Goal: Task Accomplishment & Management: Manage account settings

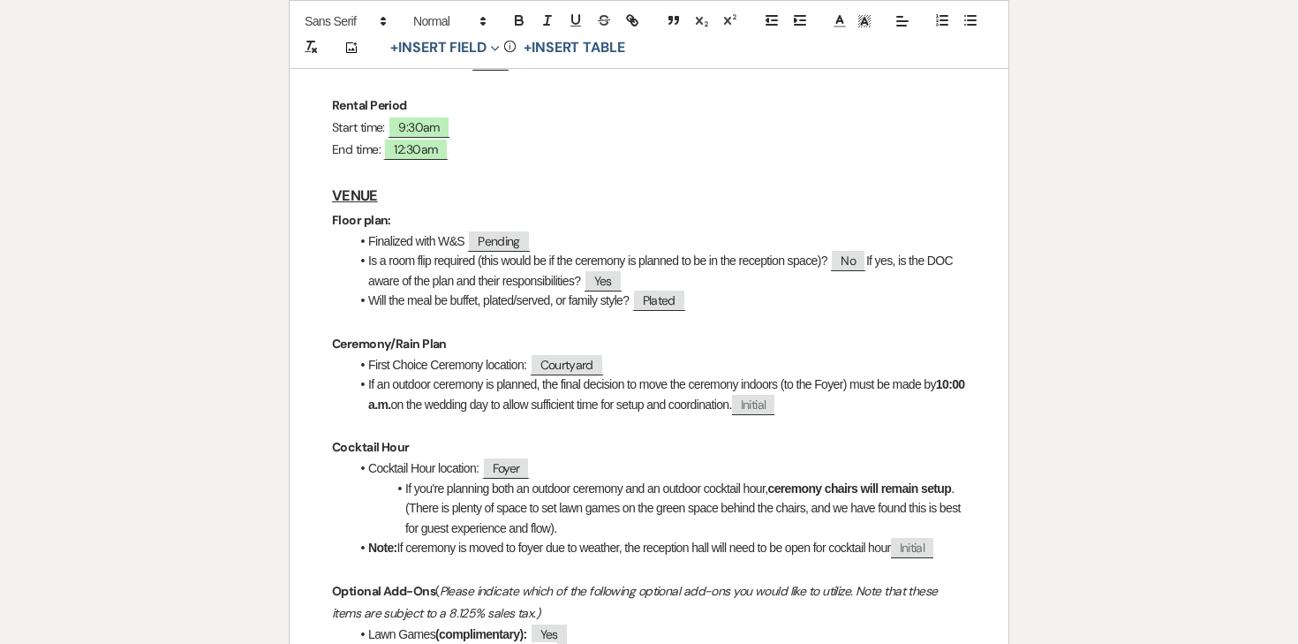
scroll to position [516, 0]
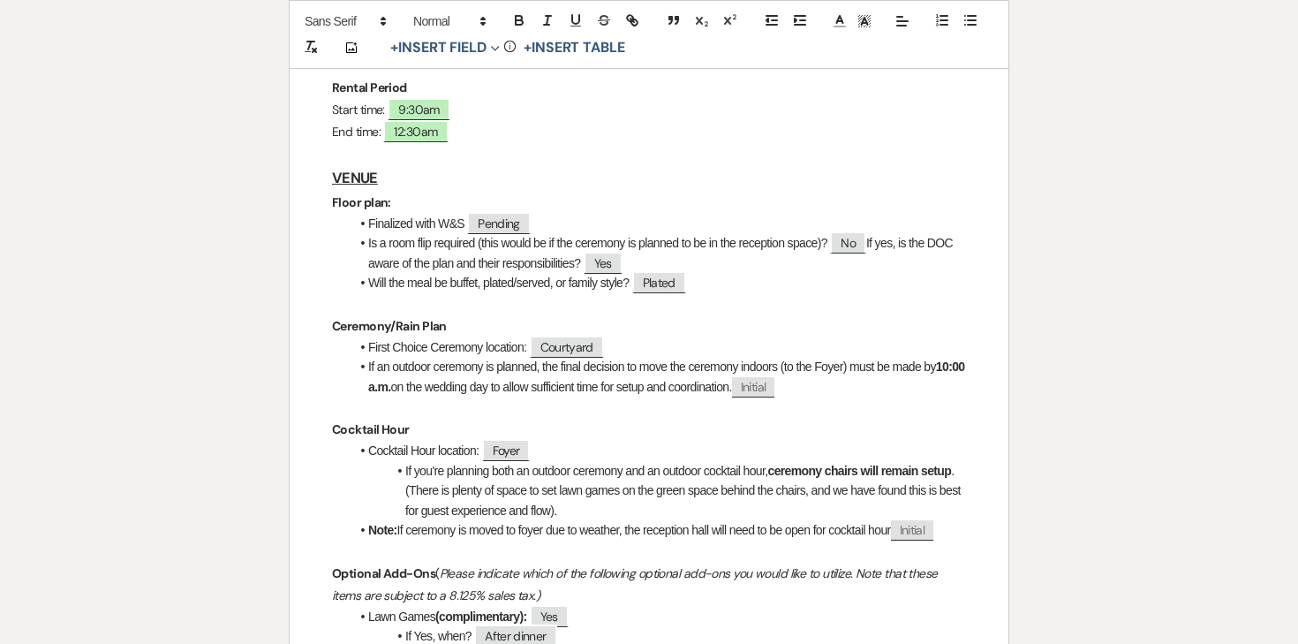
click at [420, 175] on h3 "VENUE" at bounding box center [649, 178] width 634 height 26
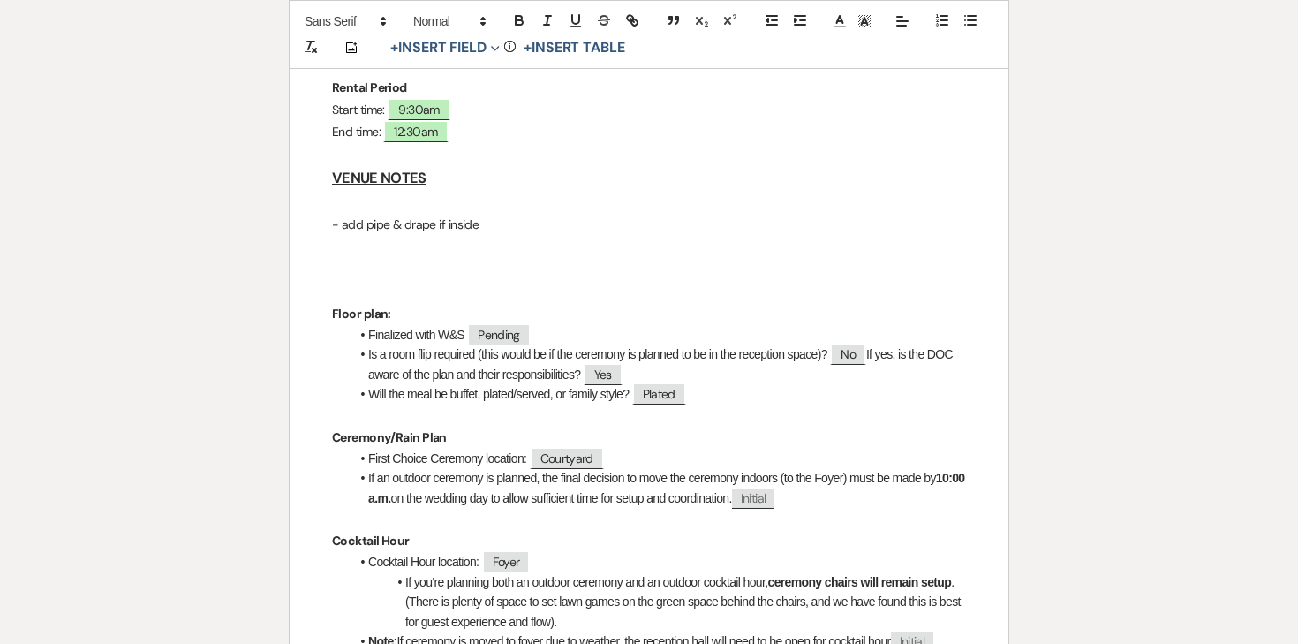
click at [472, 224] on p "- add pipe & drape if inside" at bounding box center [649, 225] width 634 height 22
click at [475, 224] on p "- add pipe & drape if inside" at bounding box center [649, 225] width 634 height 22
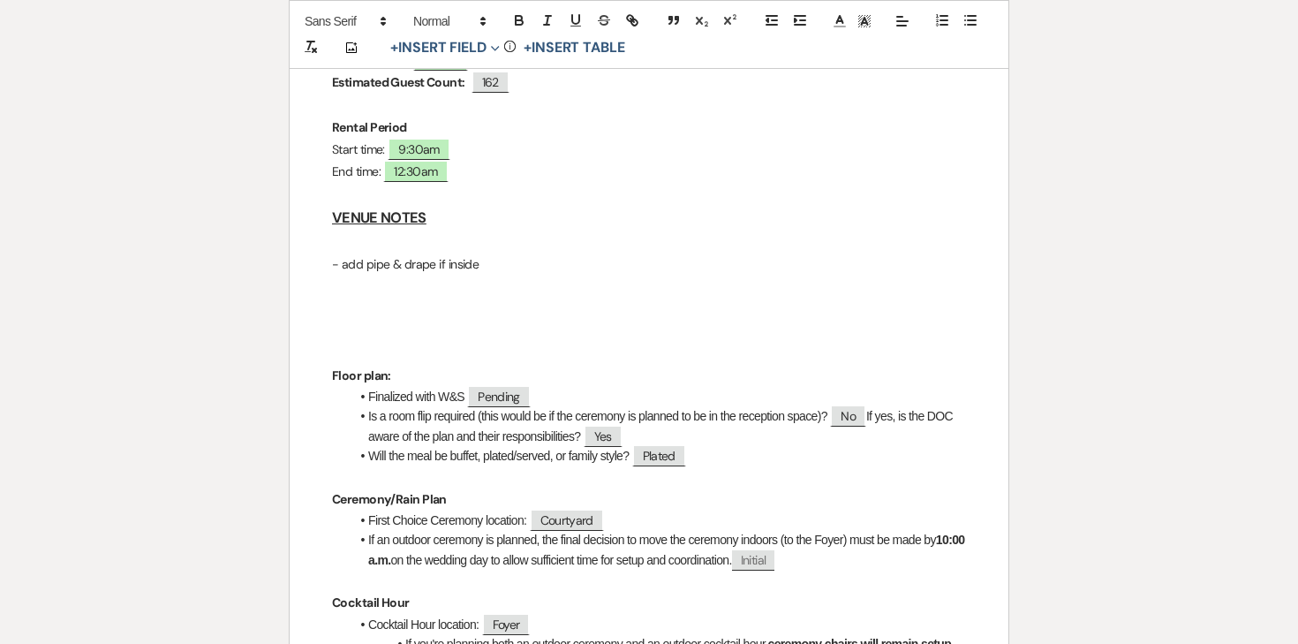
scroll to position [585, 0]
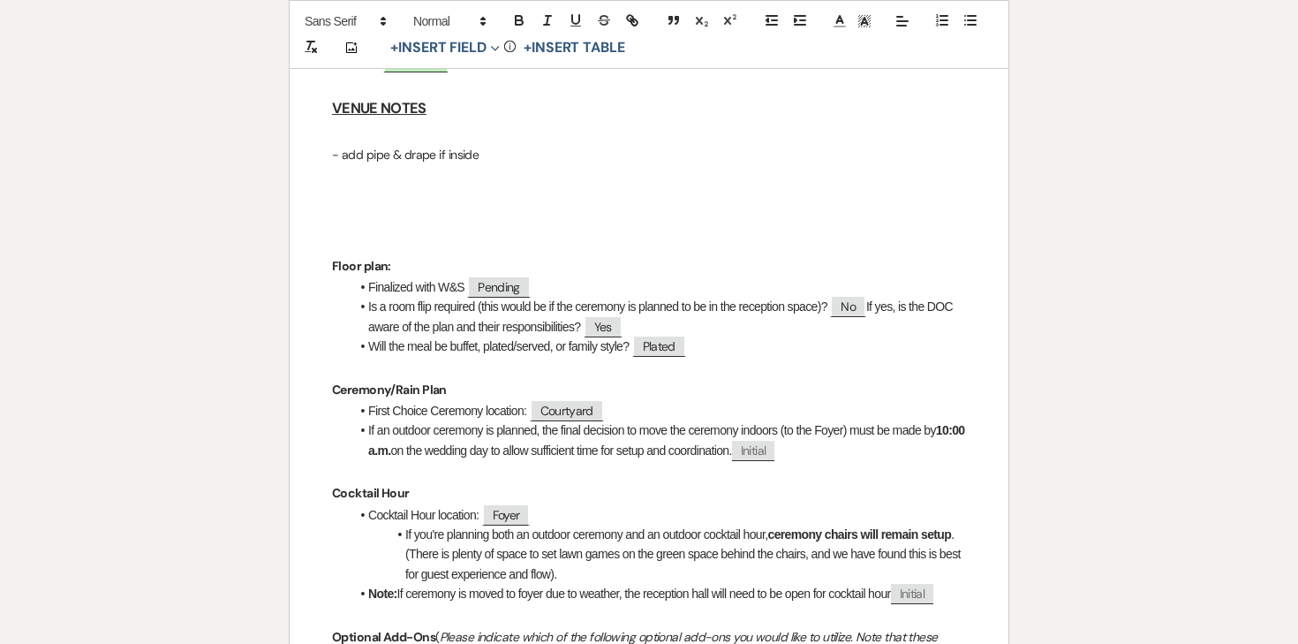
click at [402, 272] on p "Floor plan:" at bounding box center [649, 266] width 634 height 22
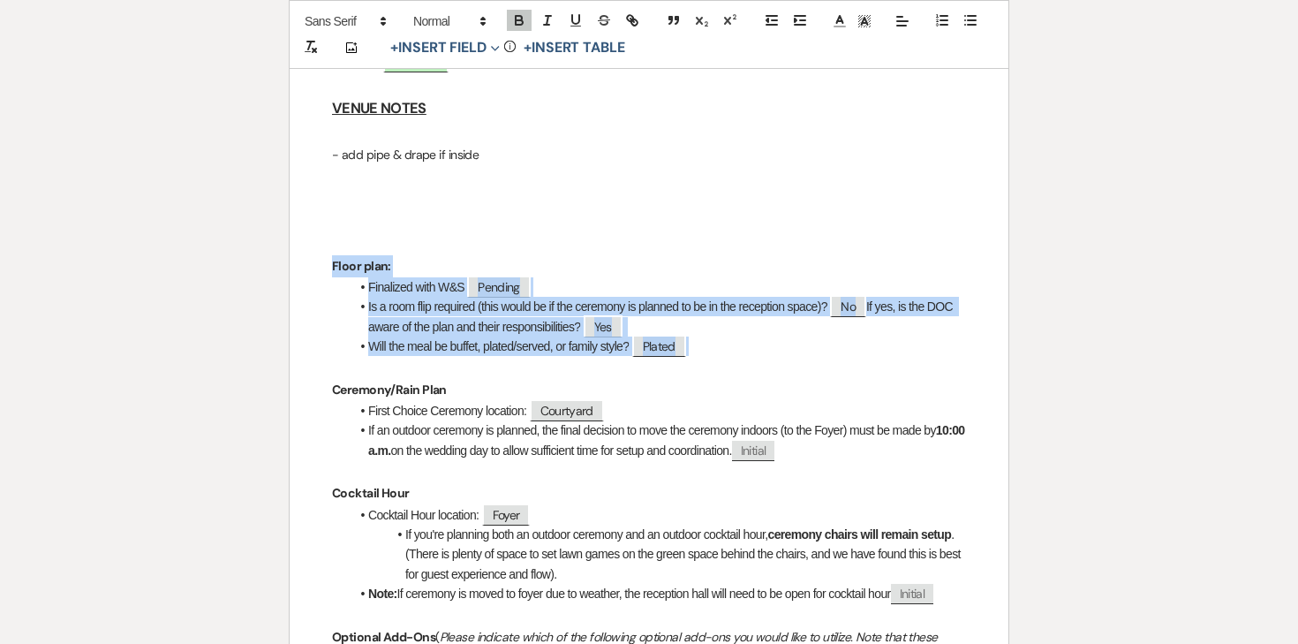
drag, startPoint x: 326, startPoint y: 255, endPoint x: 706, endPoint y: 351, distance: 392.4
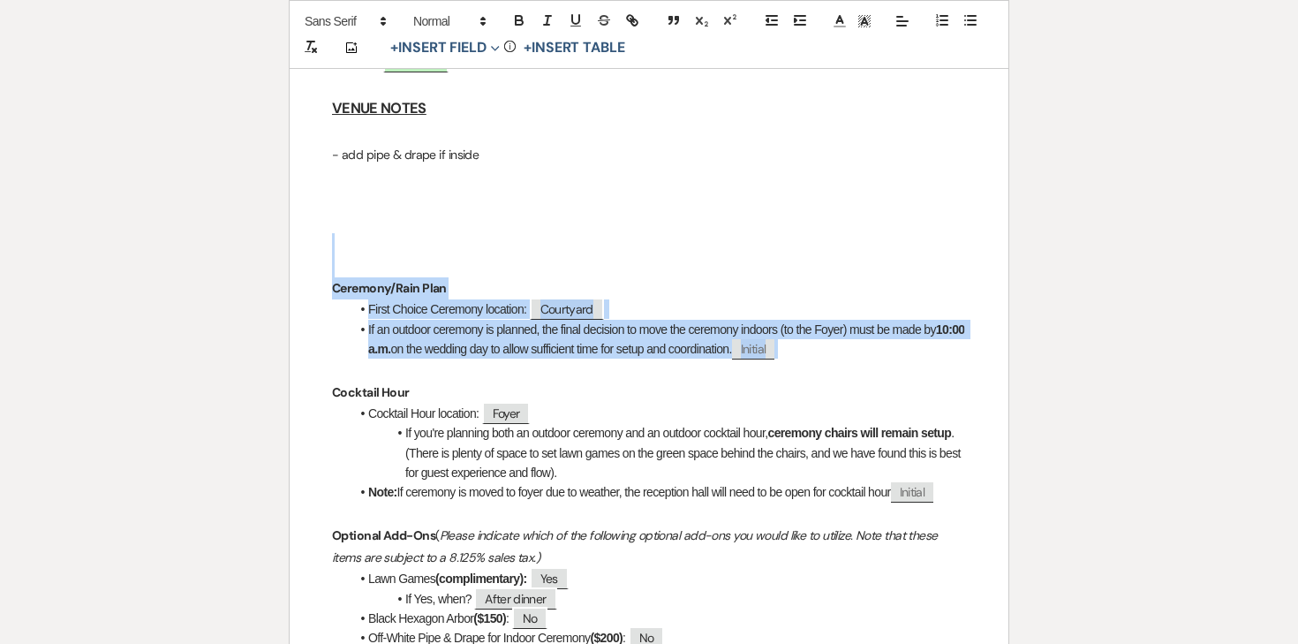
drag, startPoint x: 332, startPoint y: 252, endPoint x: 837, endPoint y: 350, distance: 514.5
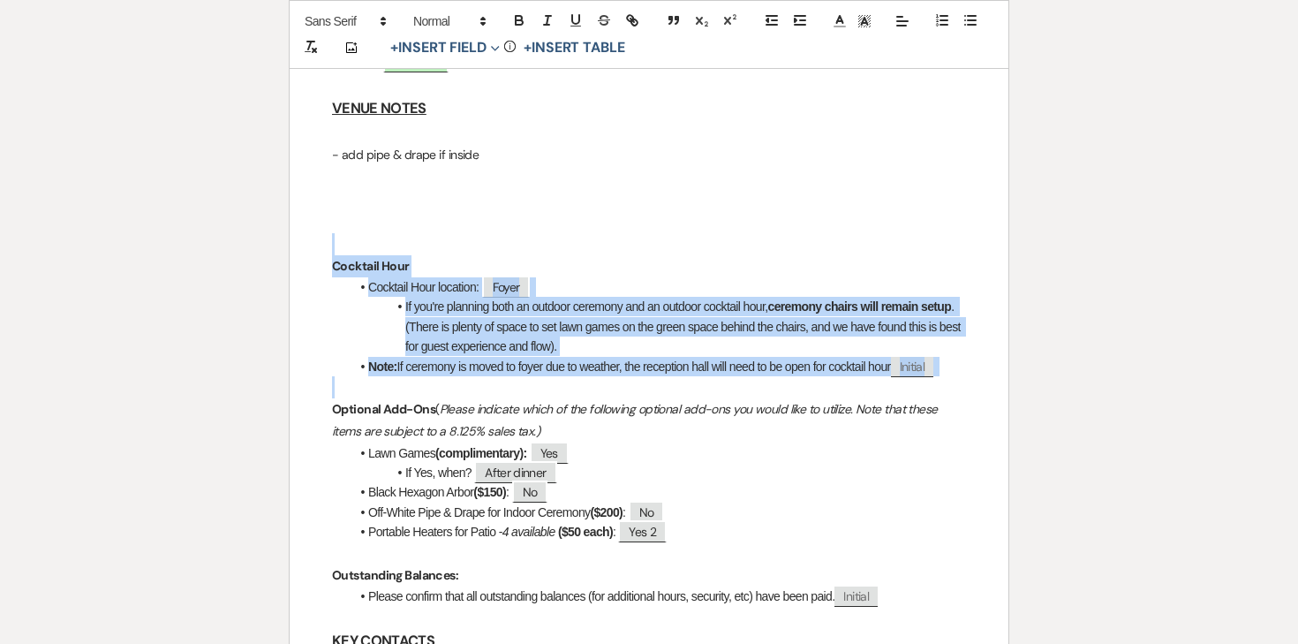
drag, startPoint x: 329, startPoint y: 253, endPoint x: 981, endPoint y: 377, distance: 663.5
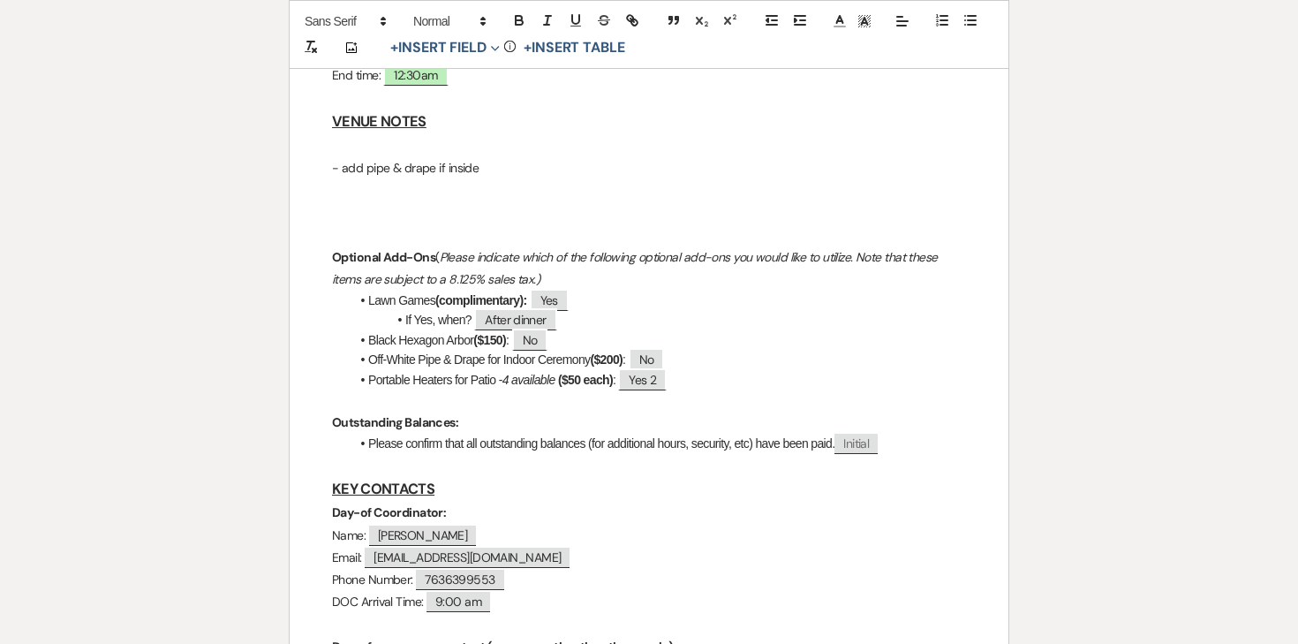
scroll to position [587, 0]
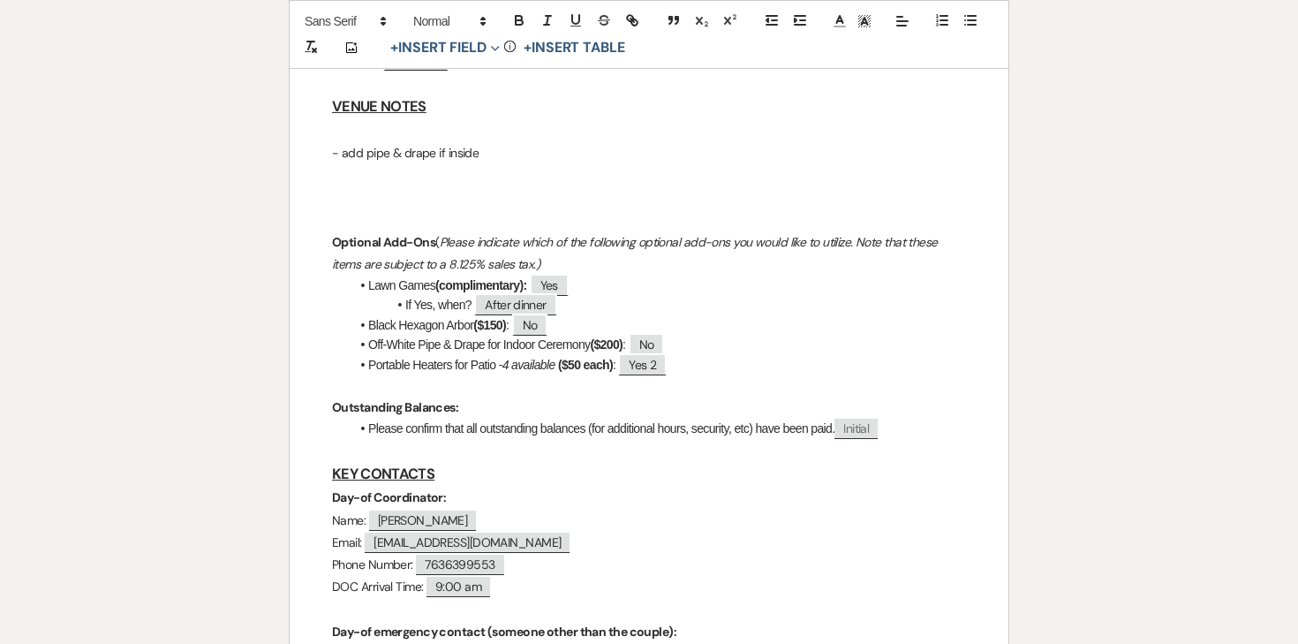
click at [502, 154] on p "- add pipe & drape if inside" at bounding box center [649, 153] width 634 height 22
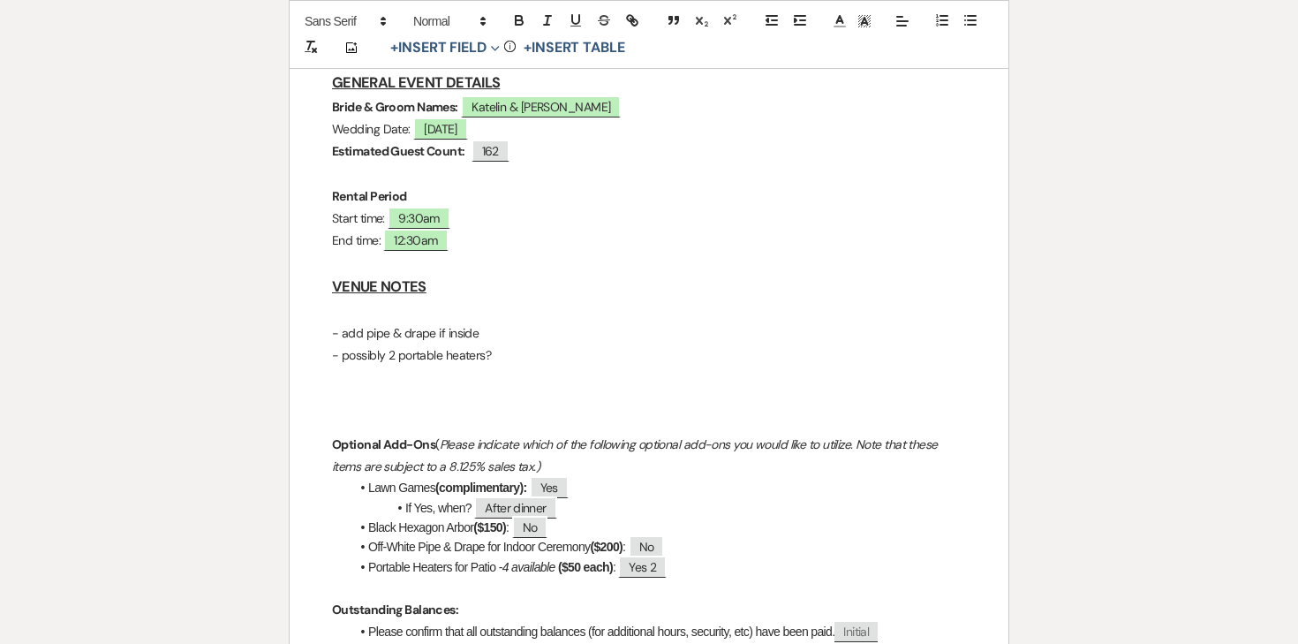
scroll to position [429, 0]
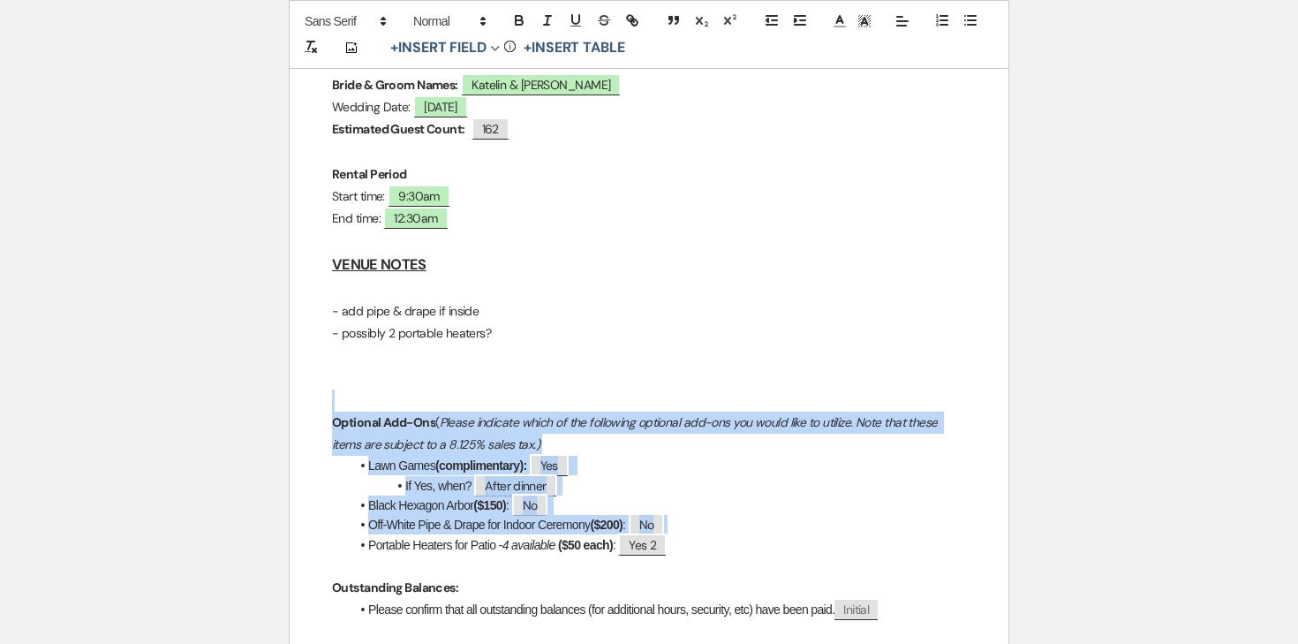
drag, startPoint x: 328, startPoint y: 390, endPoint x: 706, endPoint y: 534, distance: 403.6
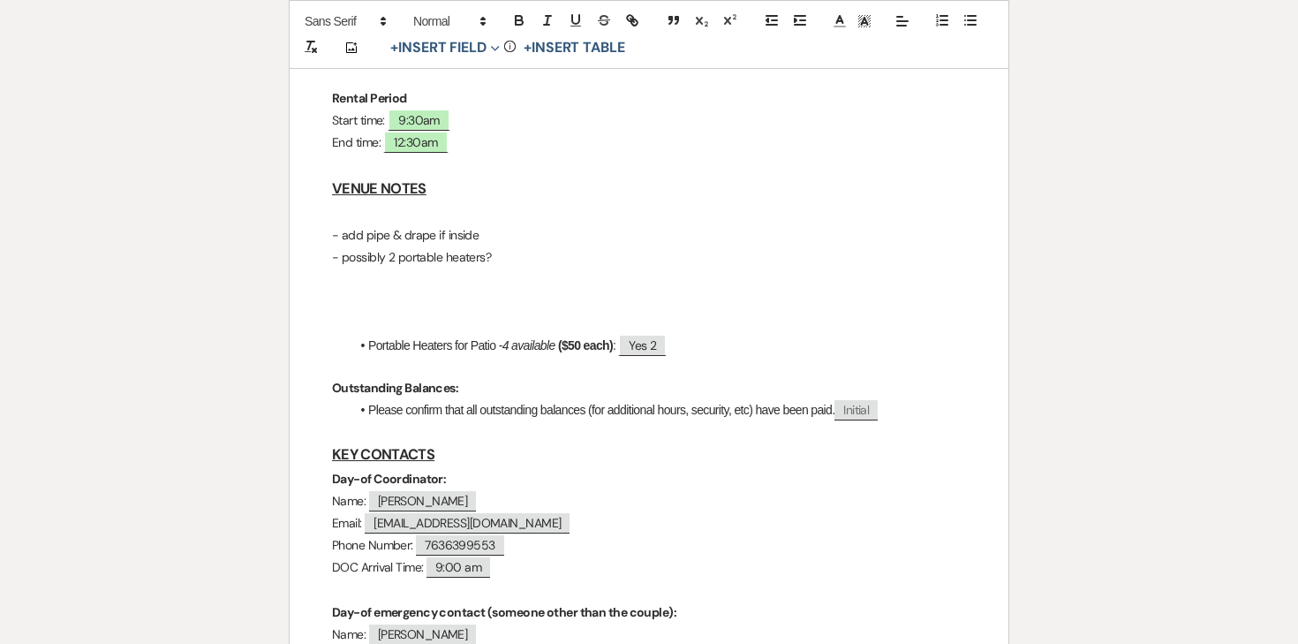
scroll to position [500, 0]
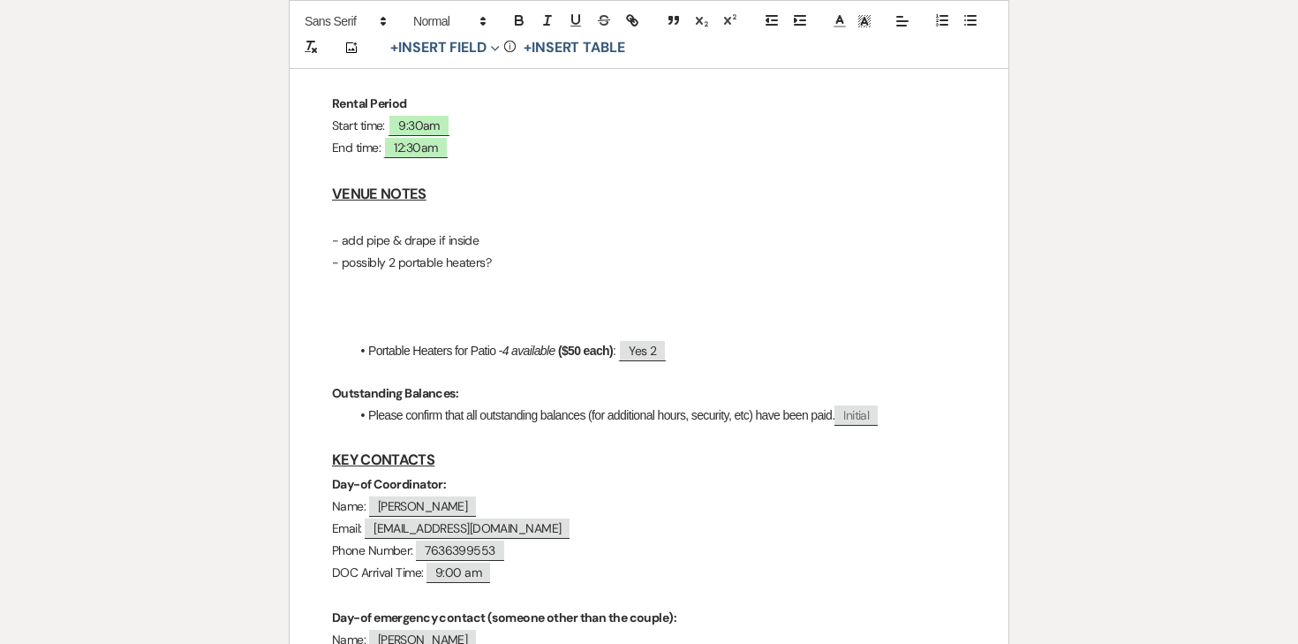
click at [538, 246] on p "- add pipe & drape if inside" at bounding box center [649, 241] width 634 height 22
click at [523, 259] on p "- possibly 2 portable heaters?" at bounding box center [649, 263] width 634 height 22
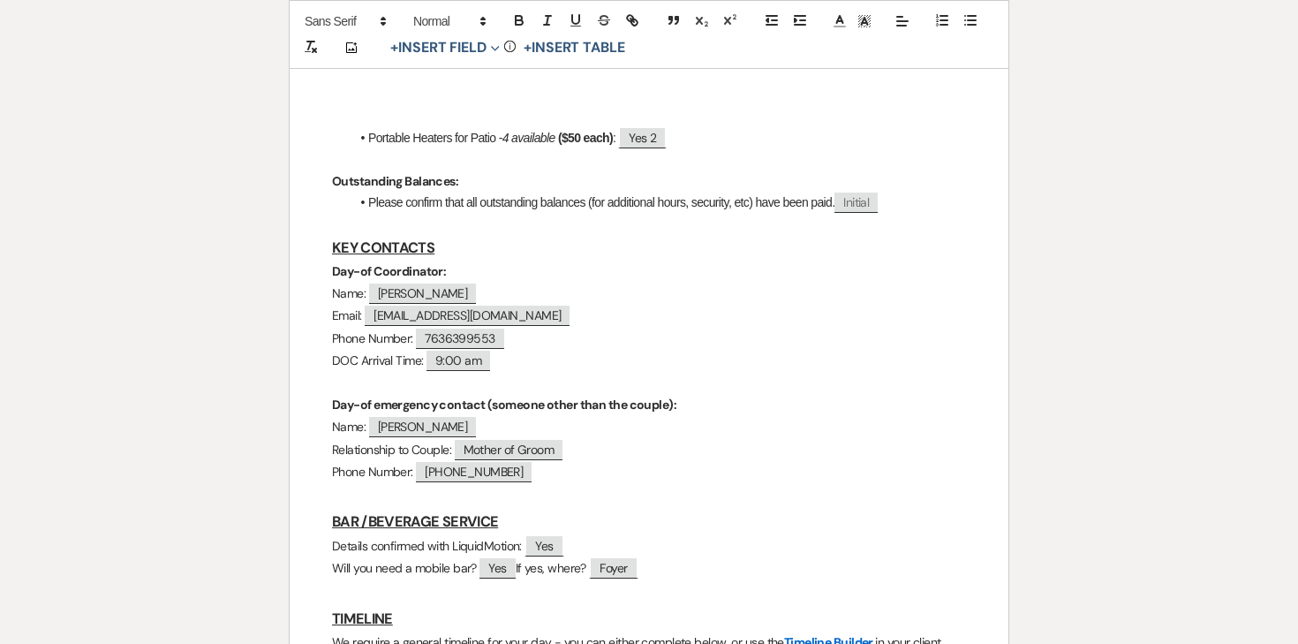
scroll to position [758, 0]
click at [464, 133] on li "Portable Heaters for Patio - 4 available ($50 each) : ﻿ Yes 2 ﻿" at bounding box center [658, 136] width 616 height 19
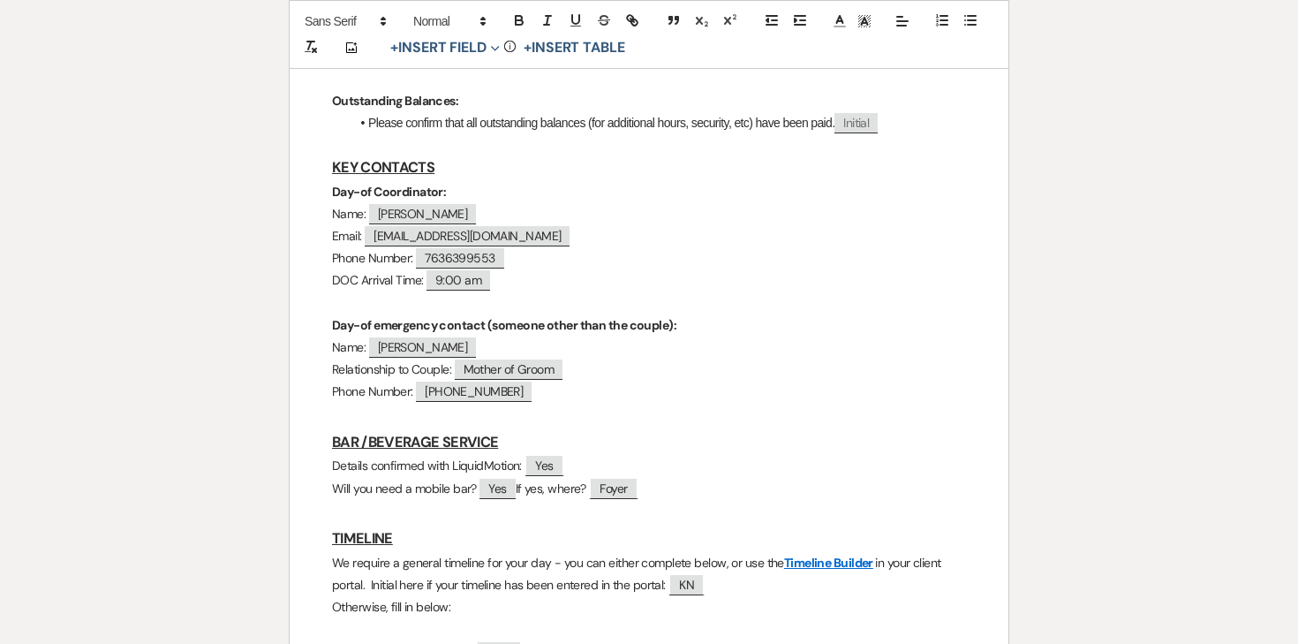
scroll to position [824, 0]
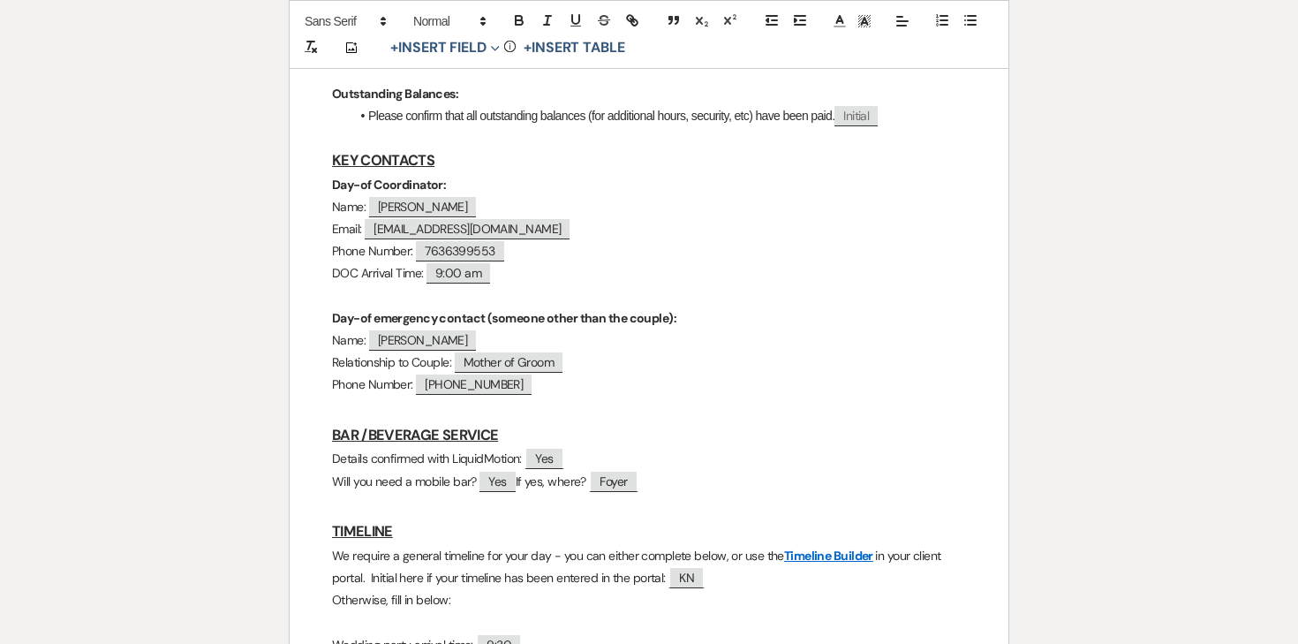
click at [469, 283] on span "9:00 am" at bounding box center [459, 273] width 64 height 20
select select "client"
select select "Time"
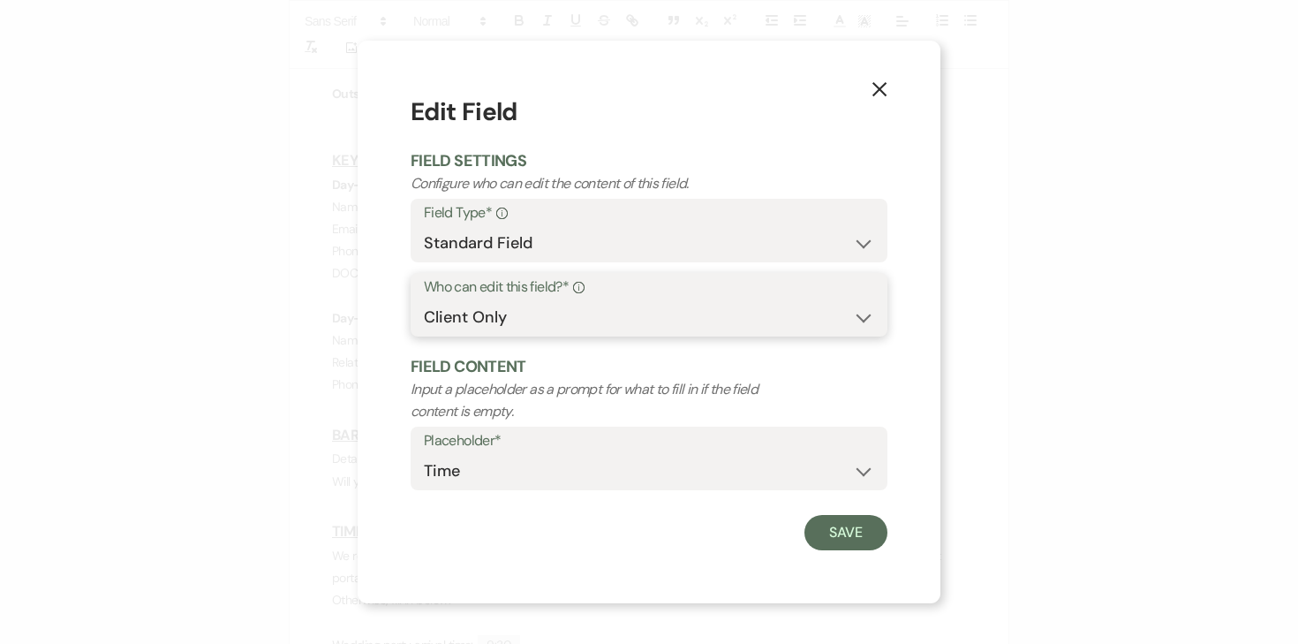
click at [488, 329] on select "Both Venue & Client Client Only Venue Only" at bounding box center [649, 317] width 450 height 34
select select "clientAndOwner"
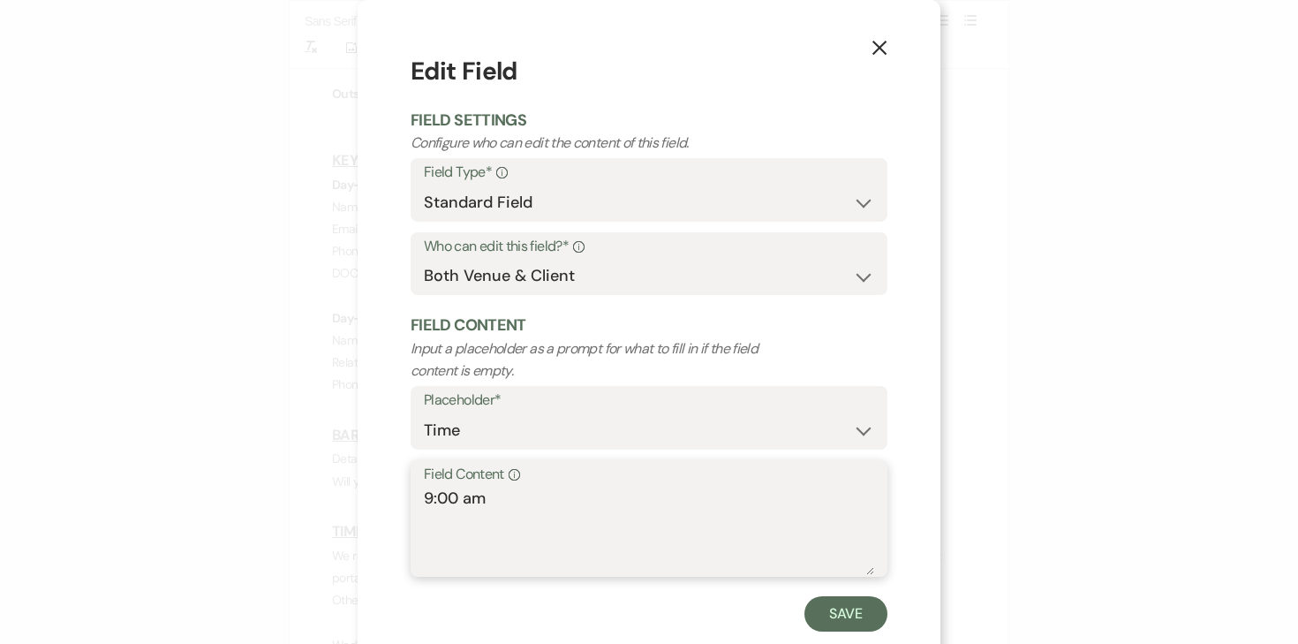
click at [445, 498] on textarea "9:00 am" at bounding box center [649, 531] width 450 height 88
type textarea "9:30 am"
click at [863, 616] on button "Save" at bounding box center [845, 613] width 83 height 35
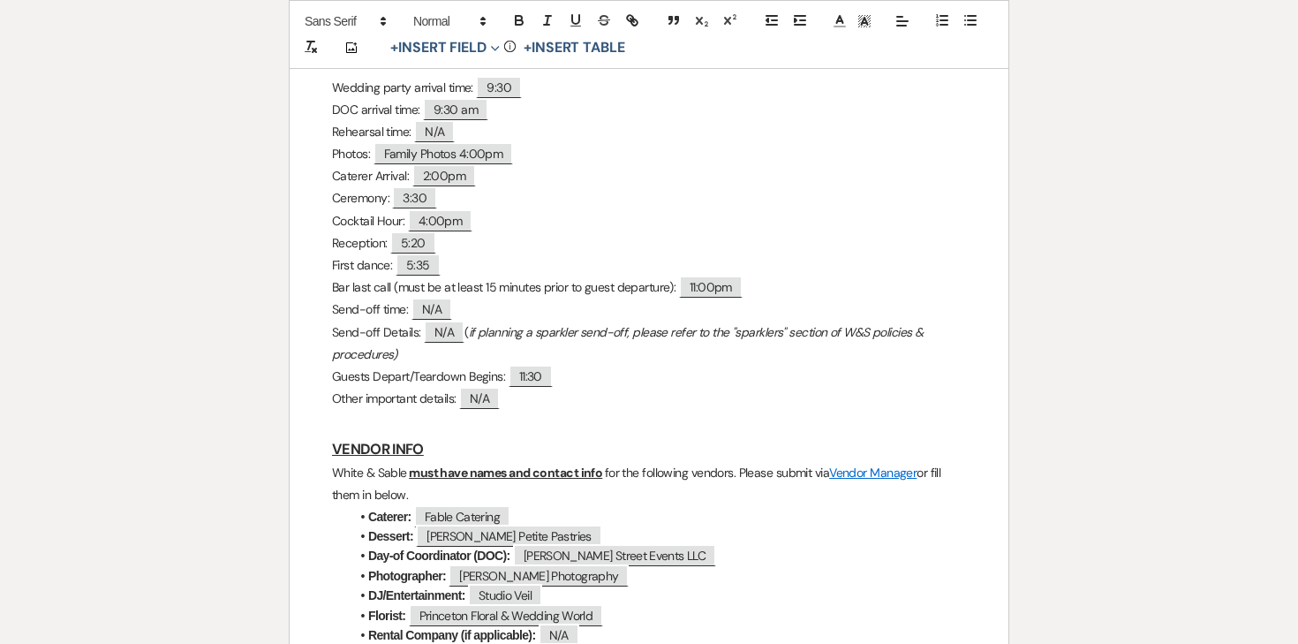
scroll to position [1382, 0]
click at [387, 265] on p "First dance: ﻿ 5:35 ﻿" at bounding box center [649, 264] width 634 height 22
click at [509, 245] on p "Reception: ﻿ 5:20 ﻿" at bounding box center [649, 242] width 634 height 22
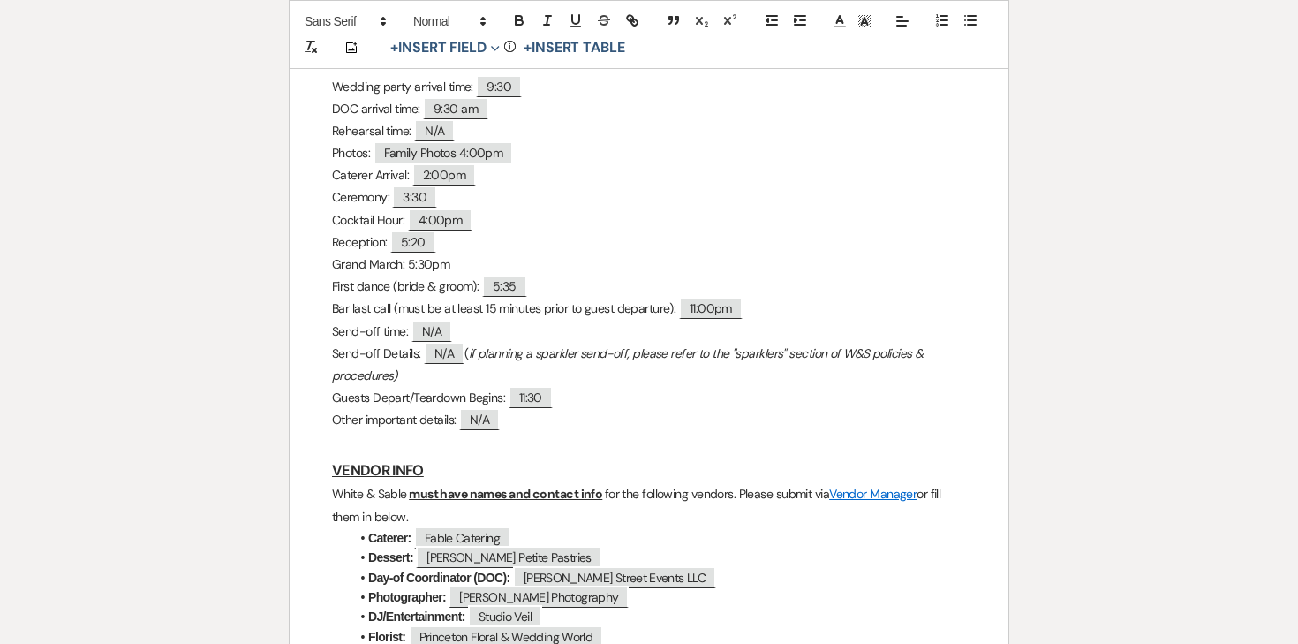
click at [555, 289] on p "First dance (bride & groom): ﻿ 5:35 ﻿" at bounding box center [649, 287] width 634 height 22
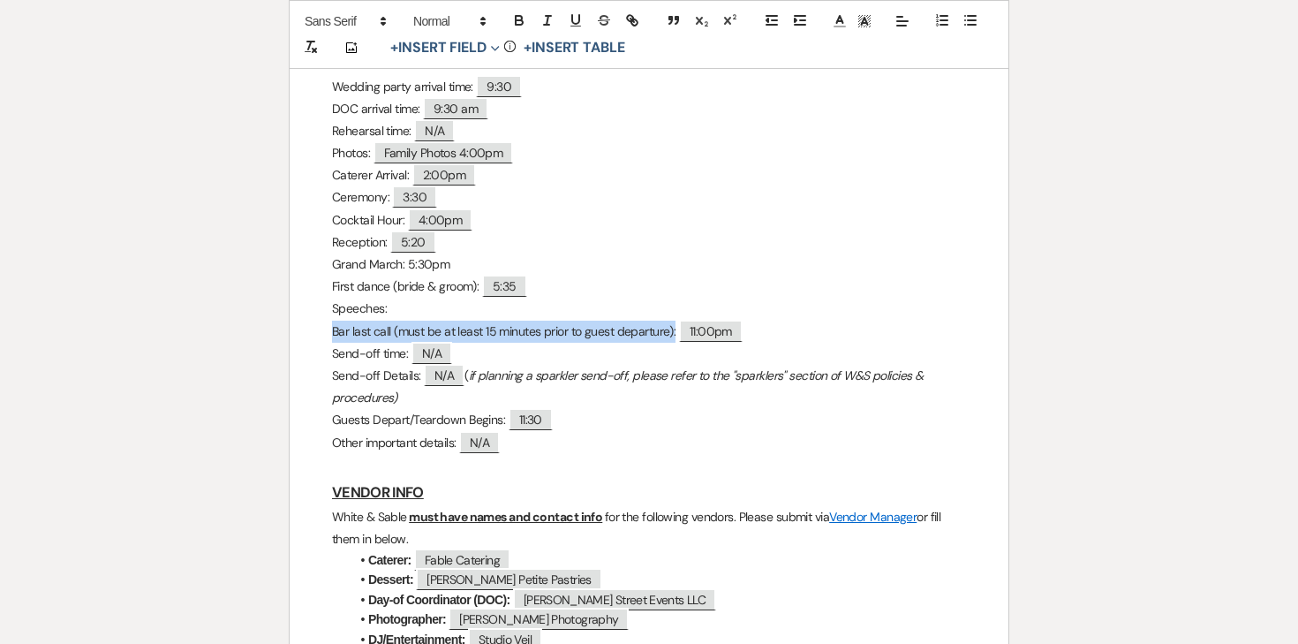
drag, startPoint x: 330, startPoint y: 331, endPoint x: 674, endPoint y: 327, distance: 343.5
click at [674, 327] on div "WHITE & SABLE - FINAL DETAILS FORM The following items are required prior to yo…" at bounding box center [649, 349] width 719 height 2850
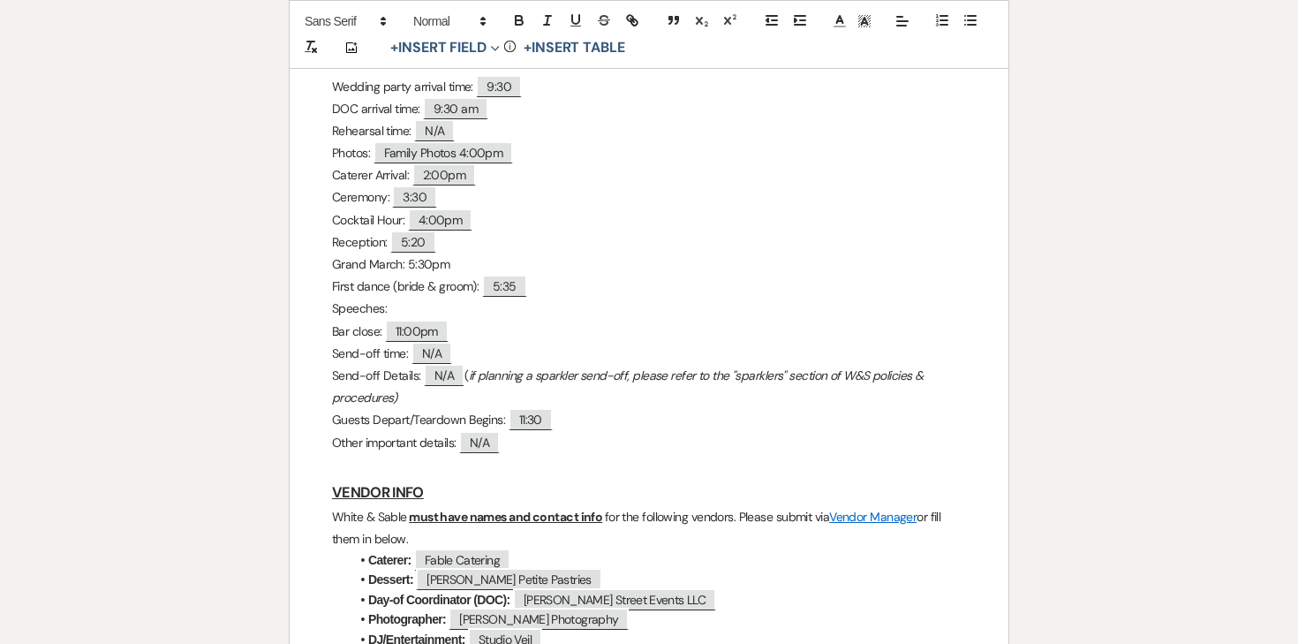
click at [442, 307] on p "Speeches:" at bounding box center [649, 309] width 634 height 22
click at [405, 307] on p "Speeches: 6:40pm" at bounding box center [649, 309] width 634 height 22
click at [444, 303] on p "Speeches: 6:35pm" at bounding box center [649, 309] width 634 height 22
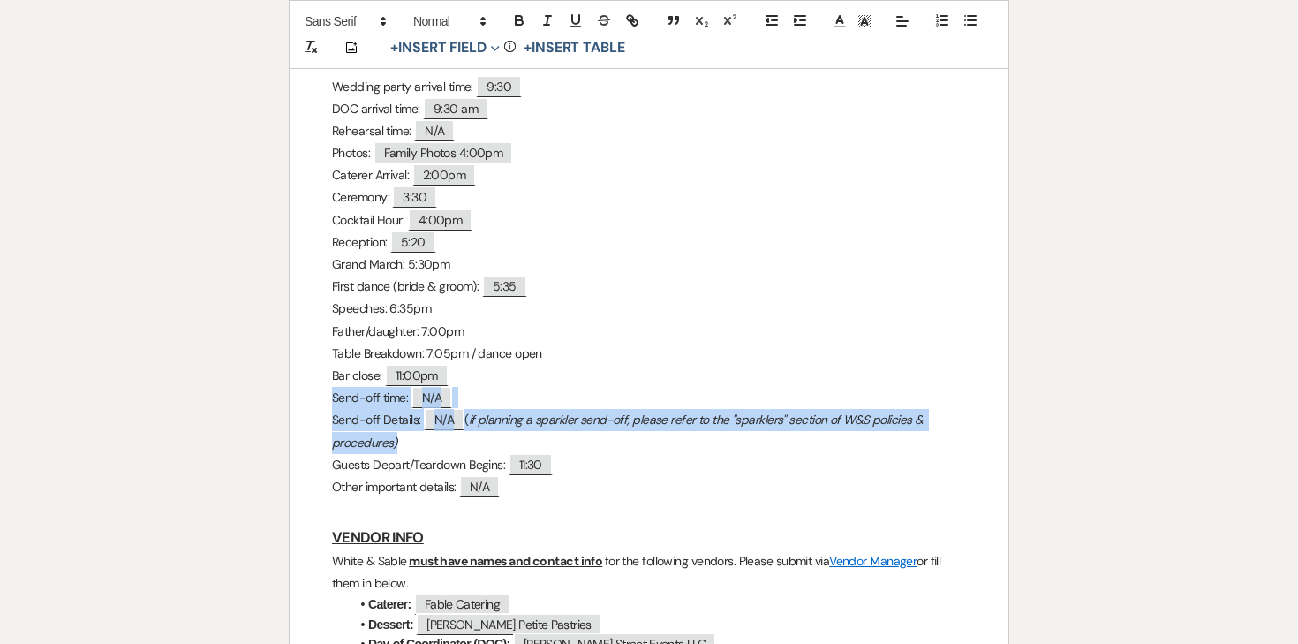
drag, startPoint x: 426, startPoint y: 442, endPoint x: 312, endPoint y: 402, distance: 120.6
click at [312, 402] on div "WHITE & SABLE - FINAL DETAILS FORM The following items are required prior to yo…" at bounding box center [649, 371] width 719 height 2894
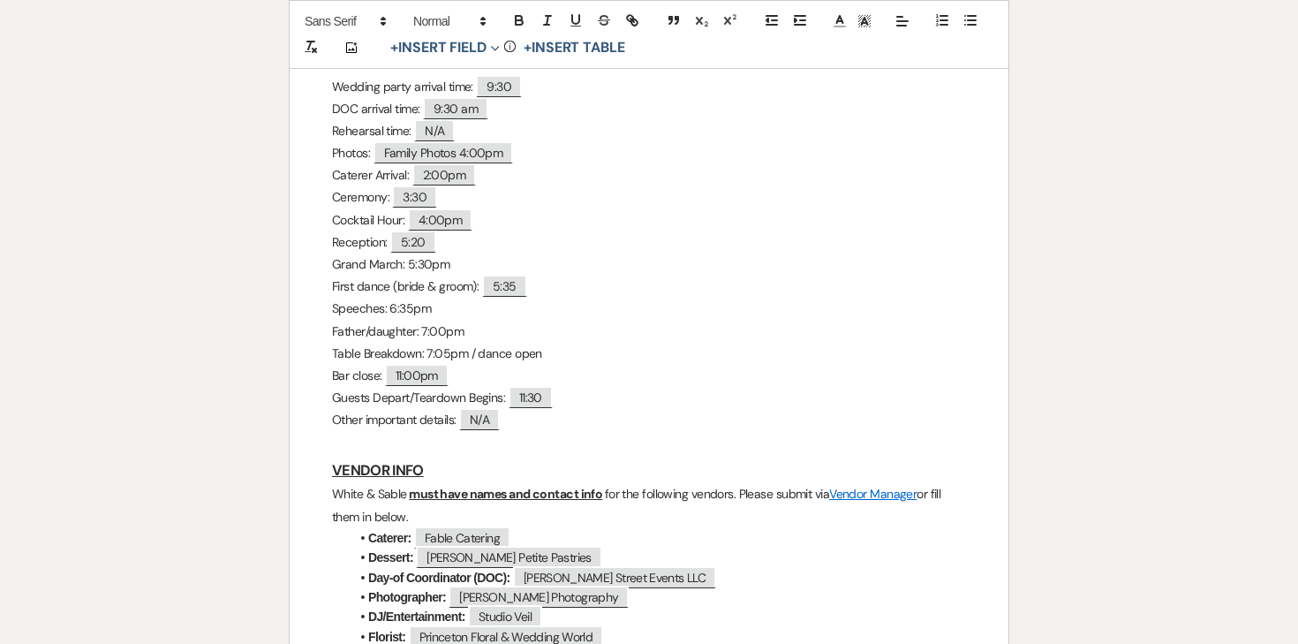
click at [362, 427] on p "Other important details: ﻿ N/A ﻿" at bounding box center [649, 420] width 634 height 22
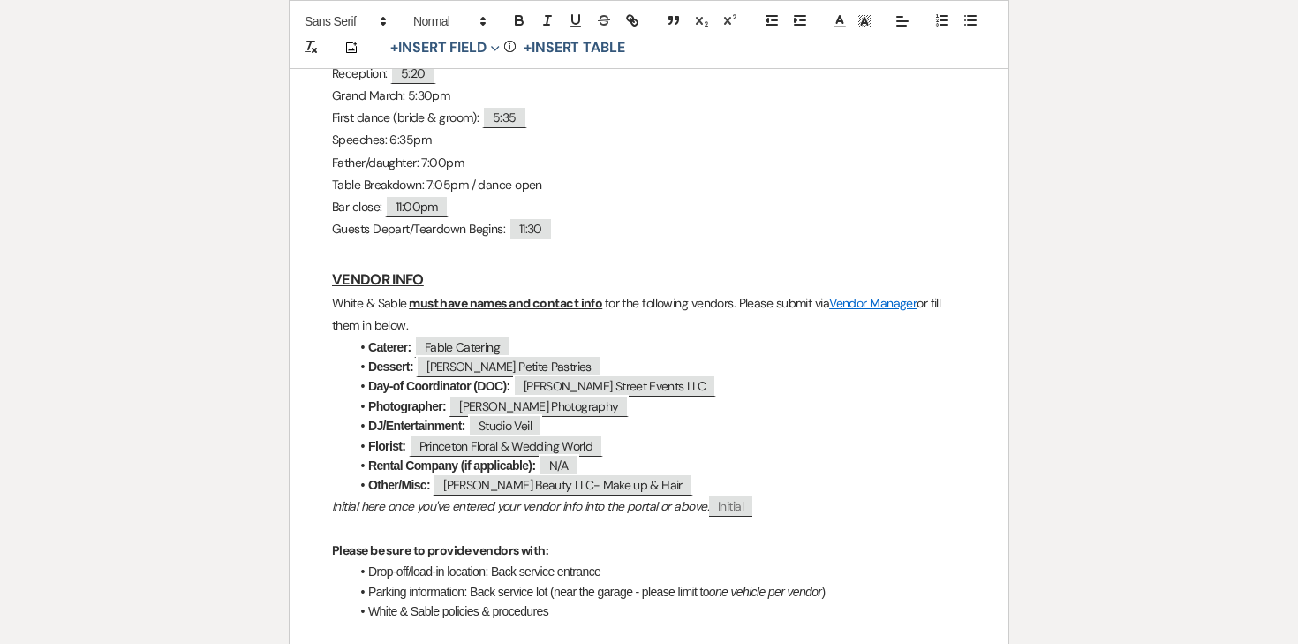
scroll to position [1549, 0]
drag, startPoint x: 419, startPoint y: 326, endPoint x: 313, endPoint y: 311, distance: 107.0
click at [313, 311] on div "WHITE & SABLE - FINAL DETAILS FORM The following items are required prior to yo…" at bounding box center [649, 160] width 719 height 2805
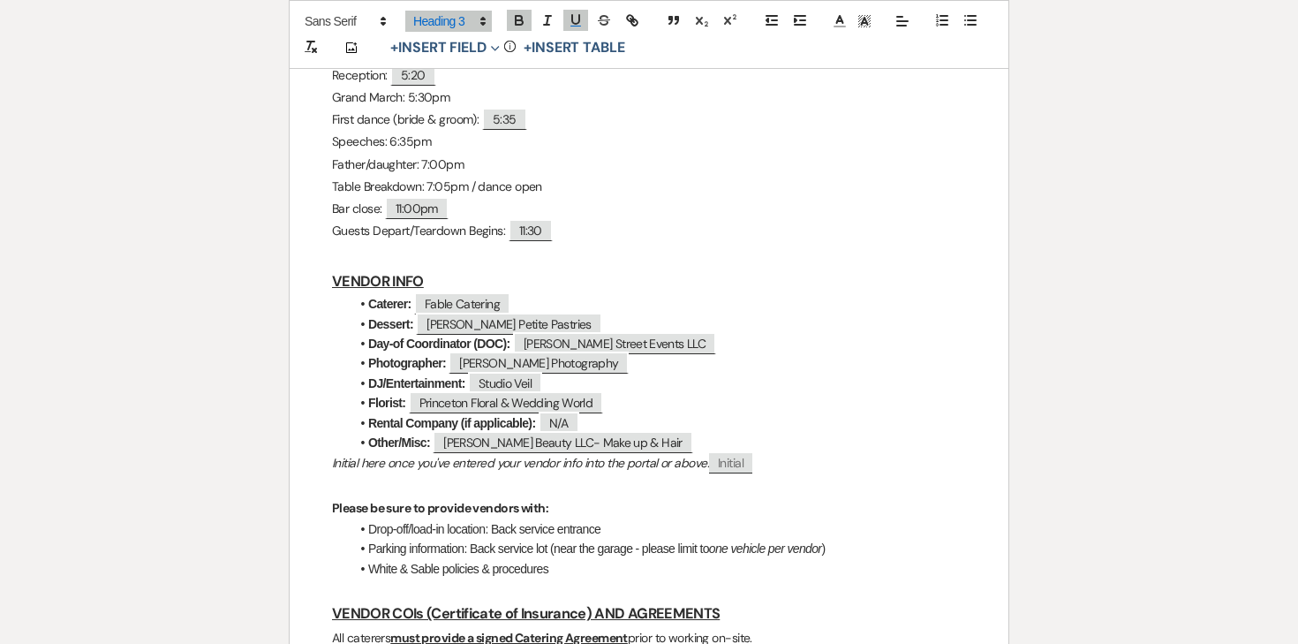
click at [467, 462] on em "Initial here once you've entered your vendor info into the portal or above:" at bounding box center [520, 463] width 377 height 16
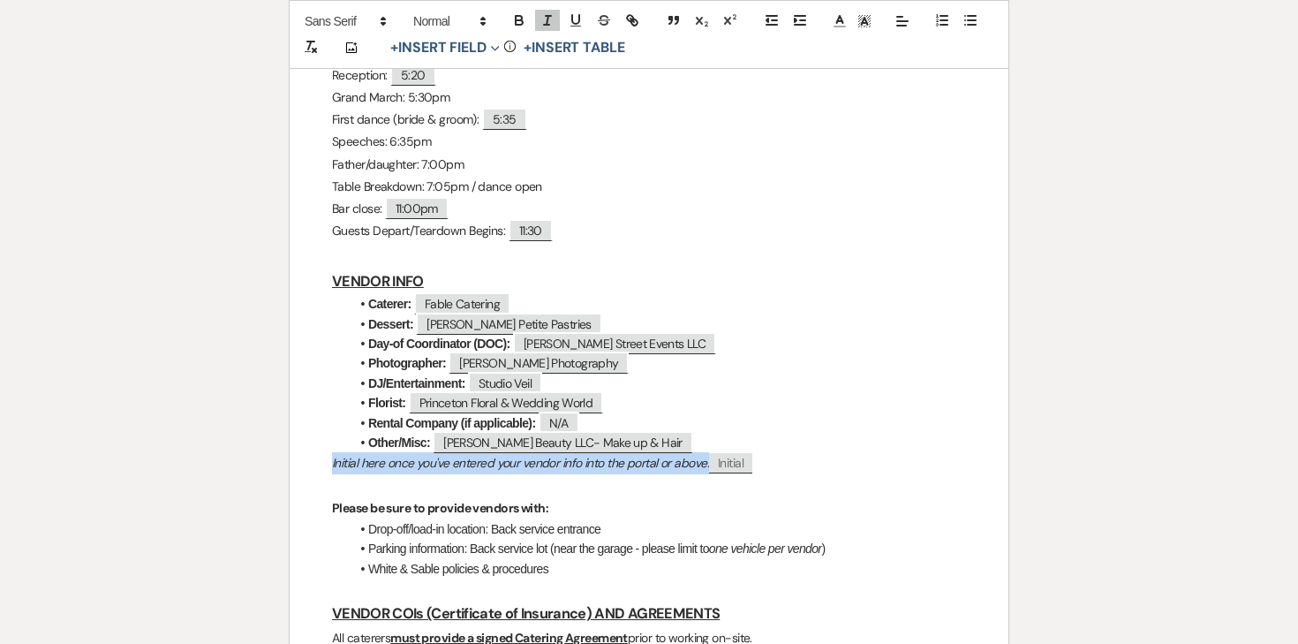
click at [467, 462] on em "Initial here once you've entered your vendor info into the portal or above:" at bounding box center [520, 463] width 377 height 16
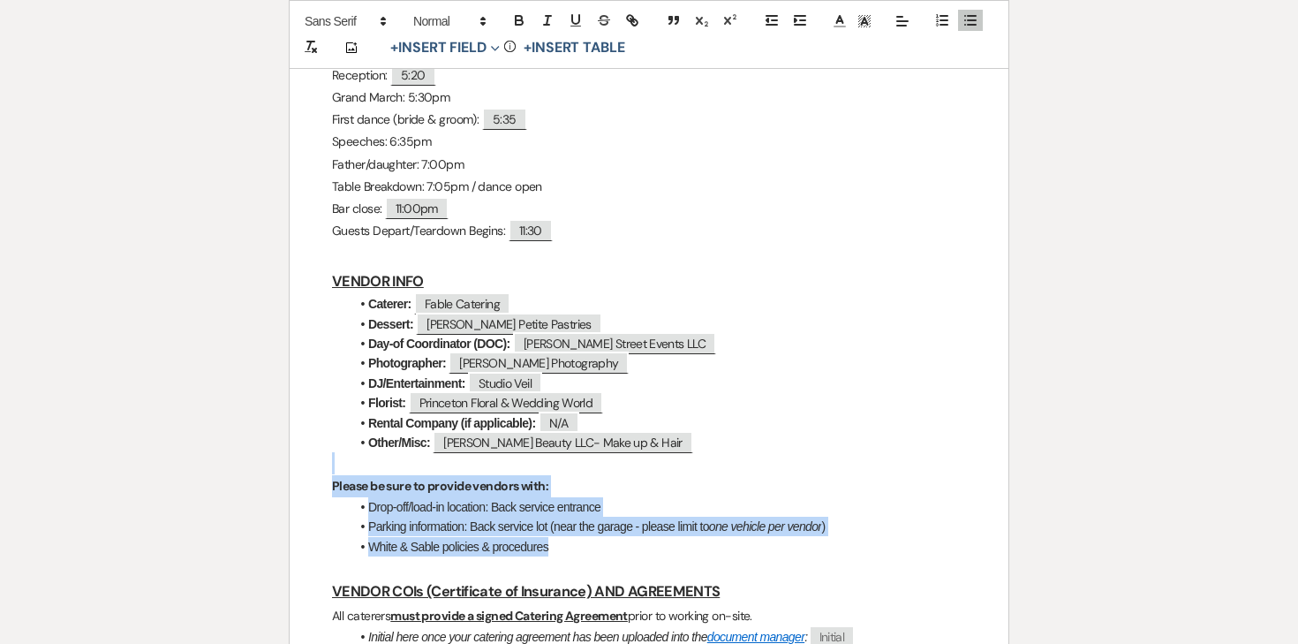
drag, startPoint x: 328, startPoint y: 477, endPoint x: 820, endPoint y: 551, distance: 497.4
click at [820, 551] on div "WHITE & SABLE - FINAL DETAILS FORM The following items are required prior to yo…" at bounding box center [649, 127] width 719 height 2738
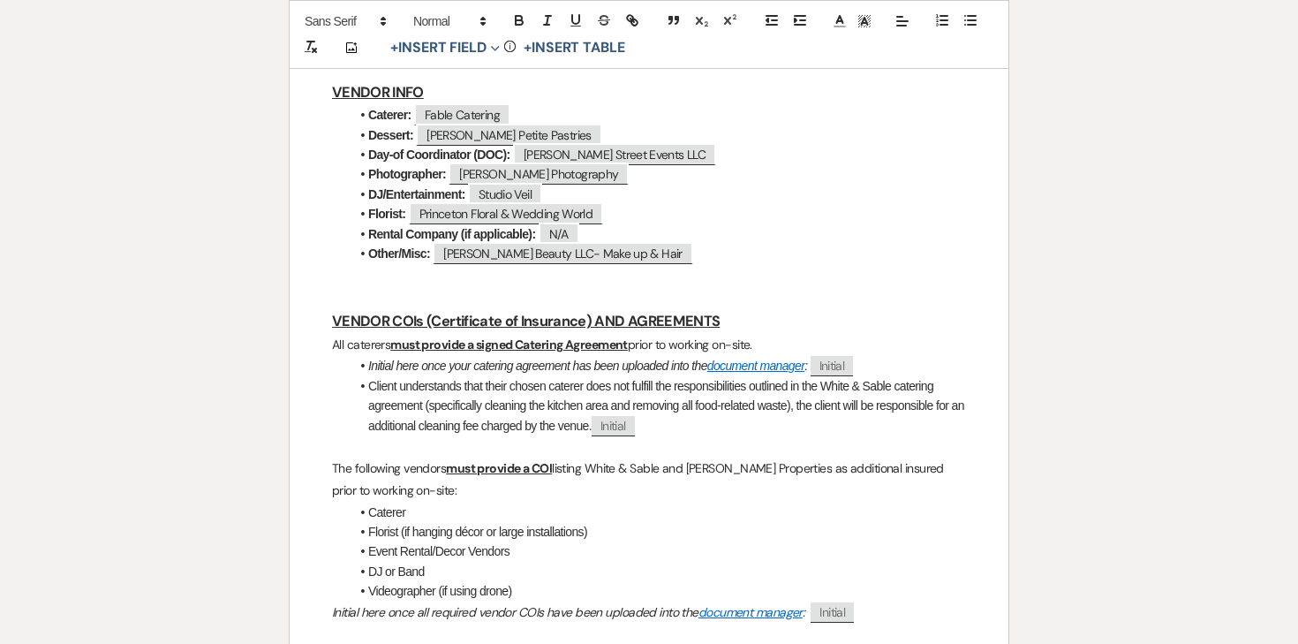
scroll to position [1751, 0]
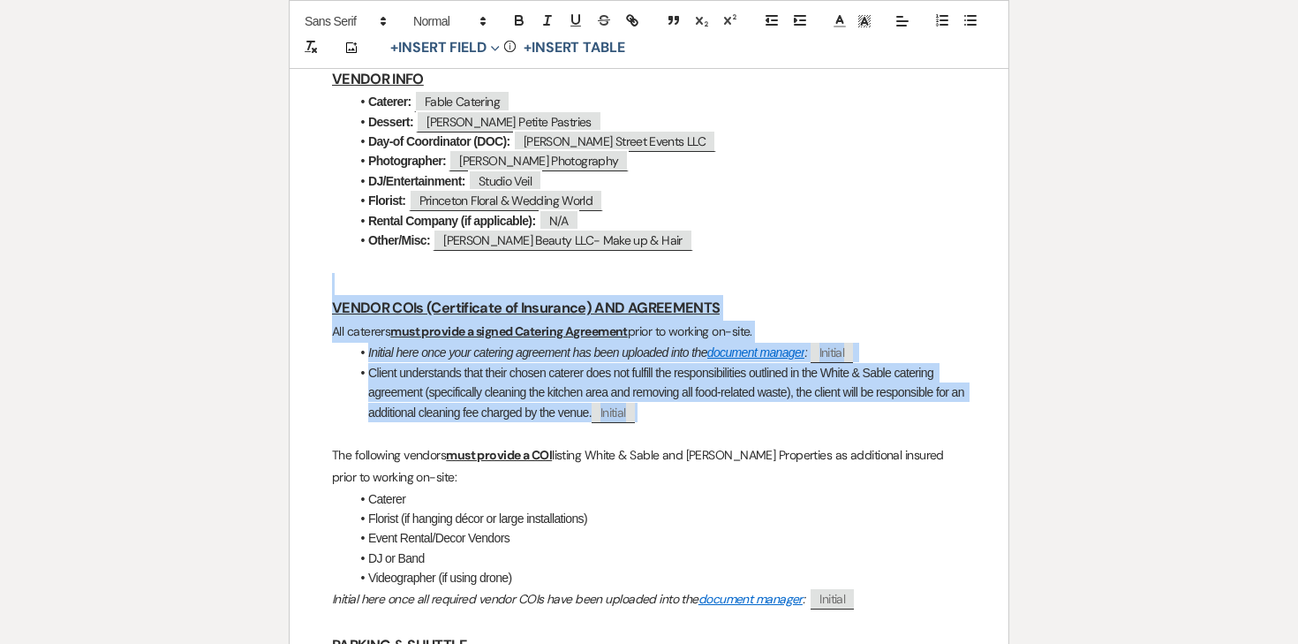
drag, startPoint x: 337, startPoint y: 286, endPoint x: 714, endPoint y: 416, distance: 398.8
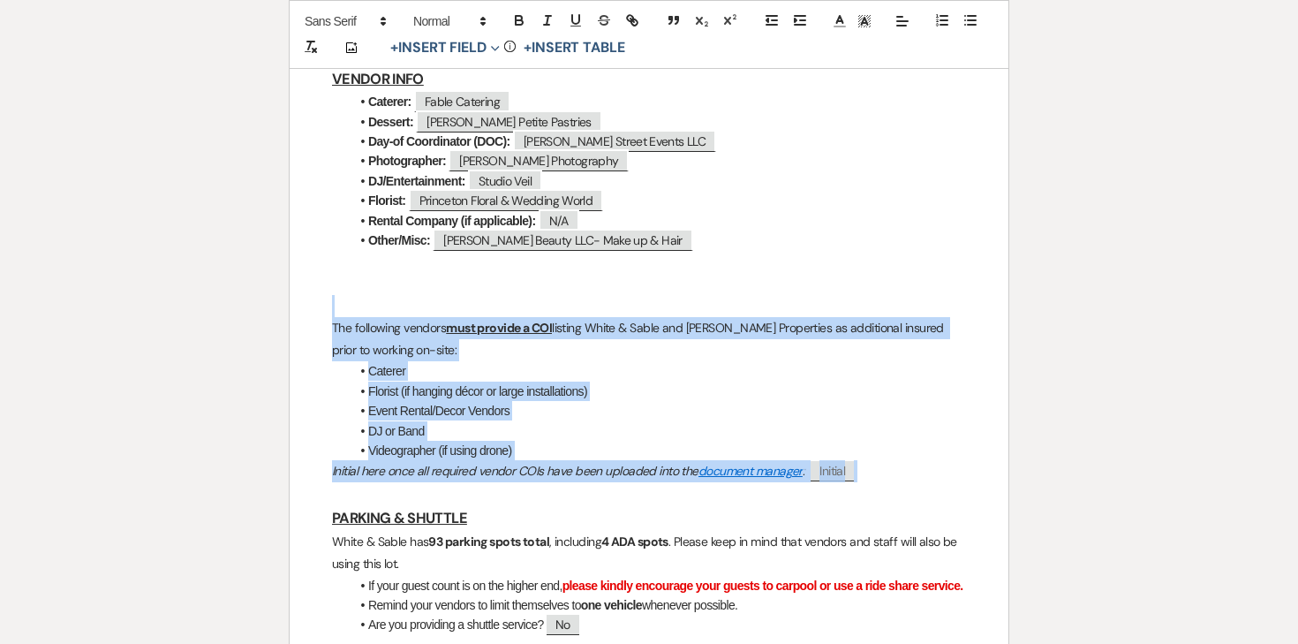
drag, startPoint x: 321, startPoint y: 308, endPoint x: 893, endPoint y: 484, distance: 598.6
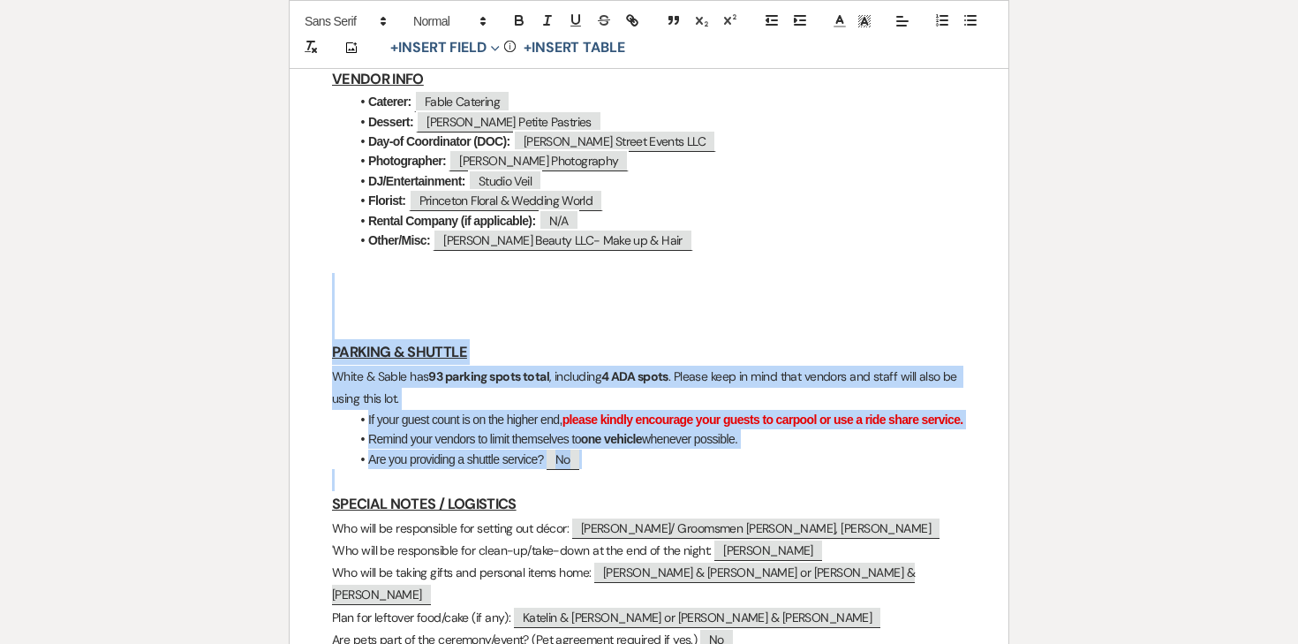
drag, startPoint x: 359, startPoint y: 294, endPoint x: 659, endPoint y: 502, distance: 364.2
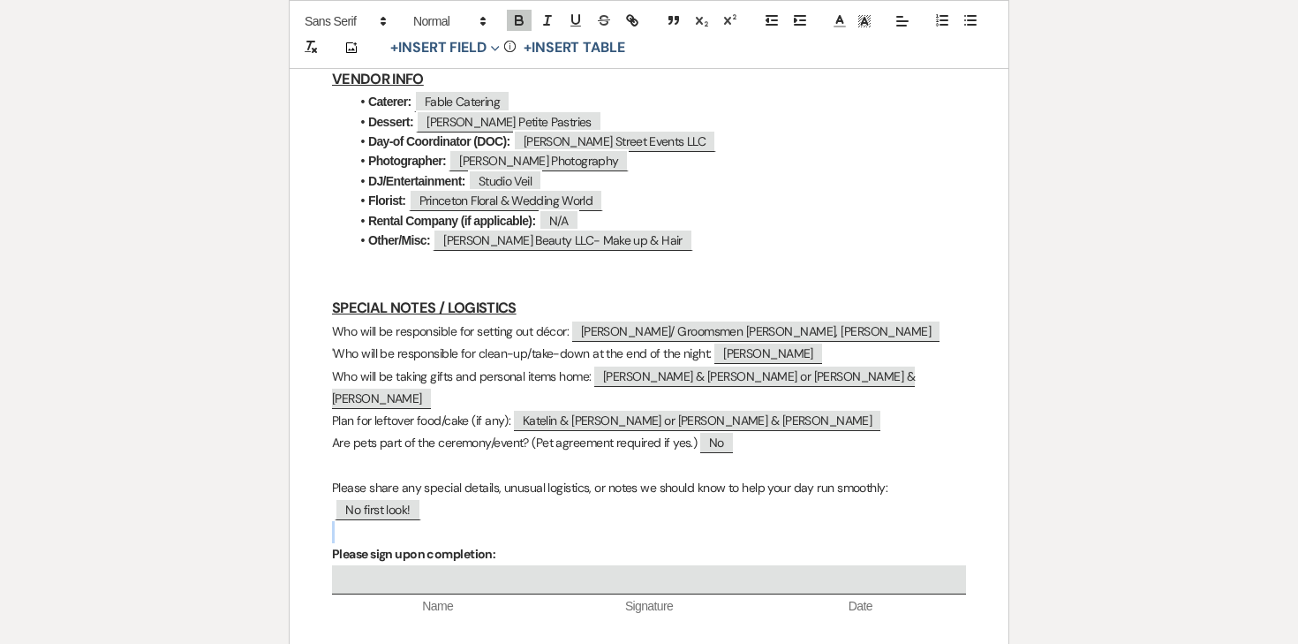
drag, startPoint x: 471, startPoint y: 602, endPoint x: 324, endPoint y: 531, distance: 163.1
drag, startPoint x: 324, startPoint y: 531, endPoint x: 892, endPoint y: 593, distance: 571.3
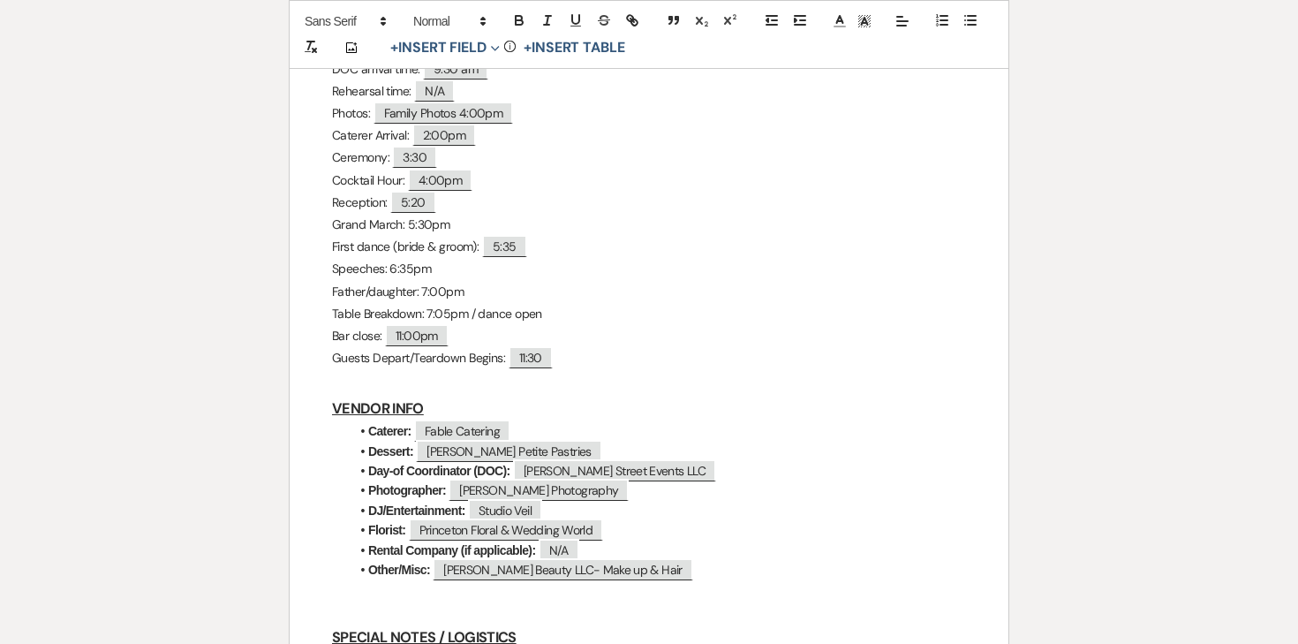
scroll to position [1339, 0]
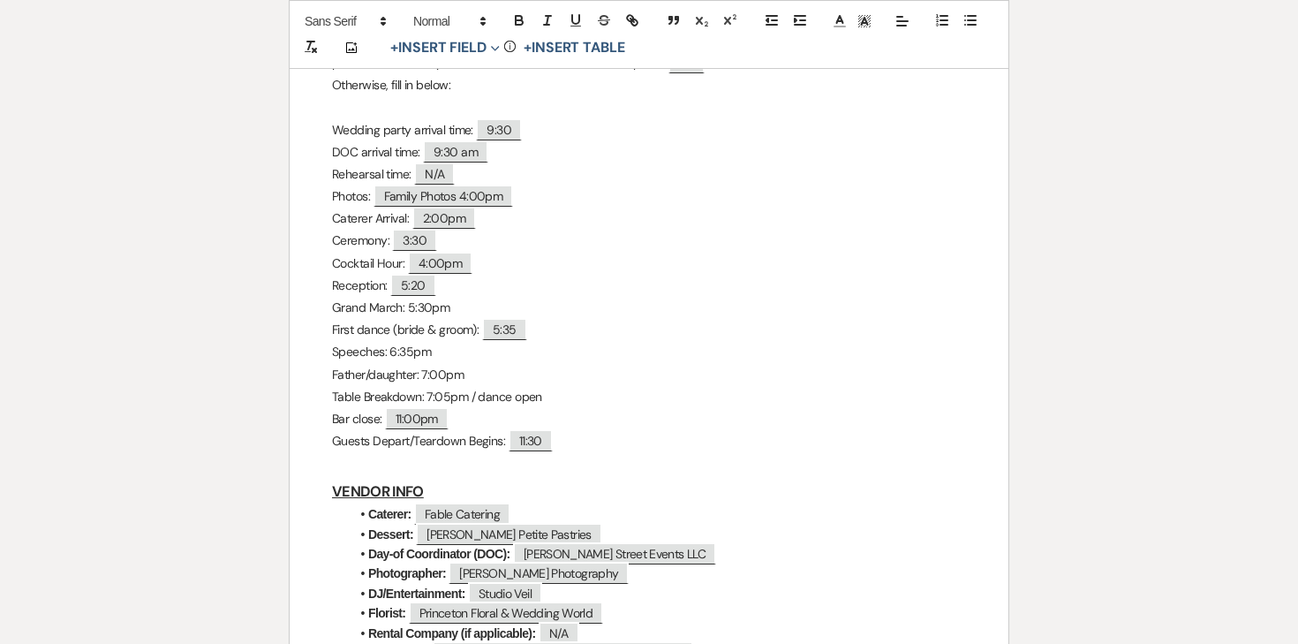
click at [614, 402] on p "Table Breakdown: 7:05pm / dance open" at bounding box center [649, 397] width 634 height 22
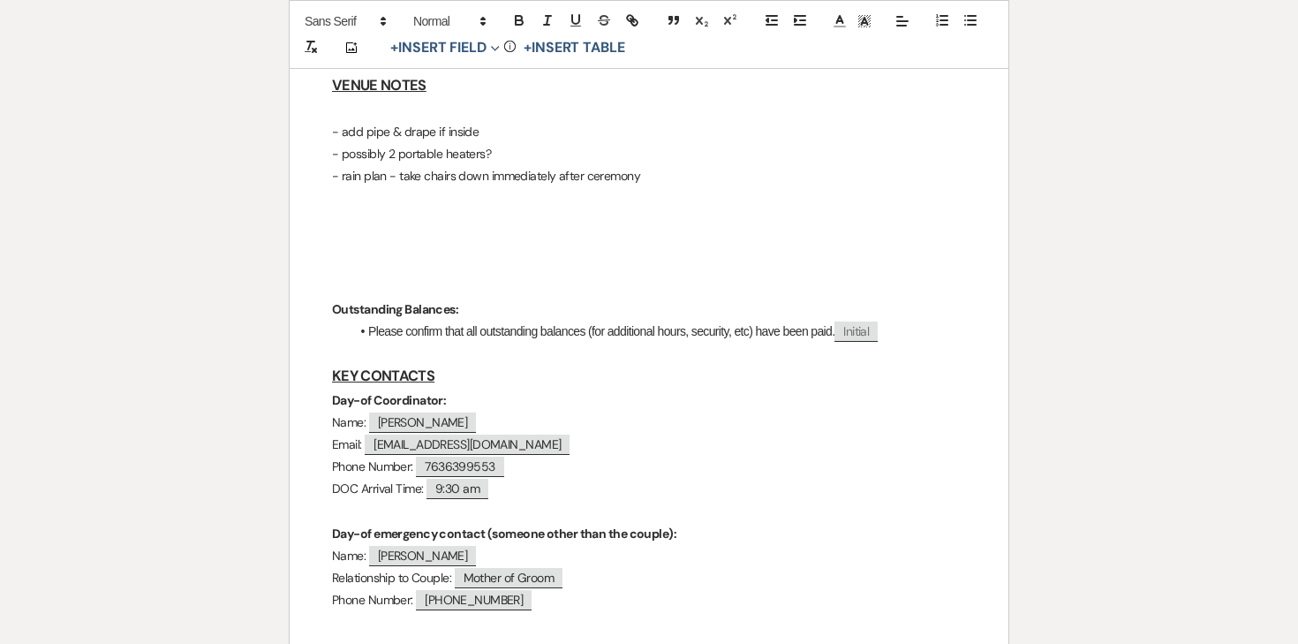
scroll to position [608, 0]
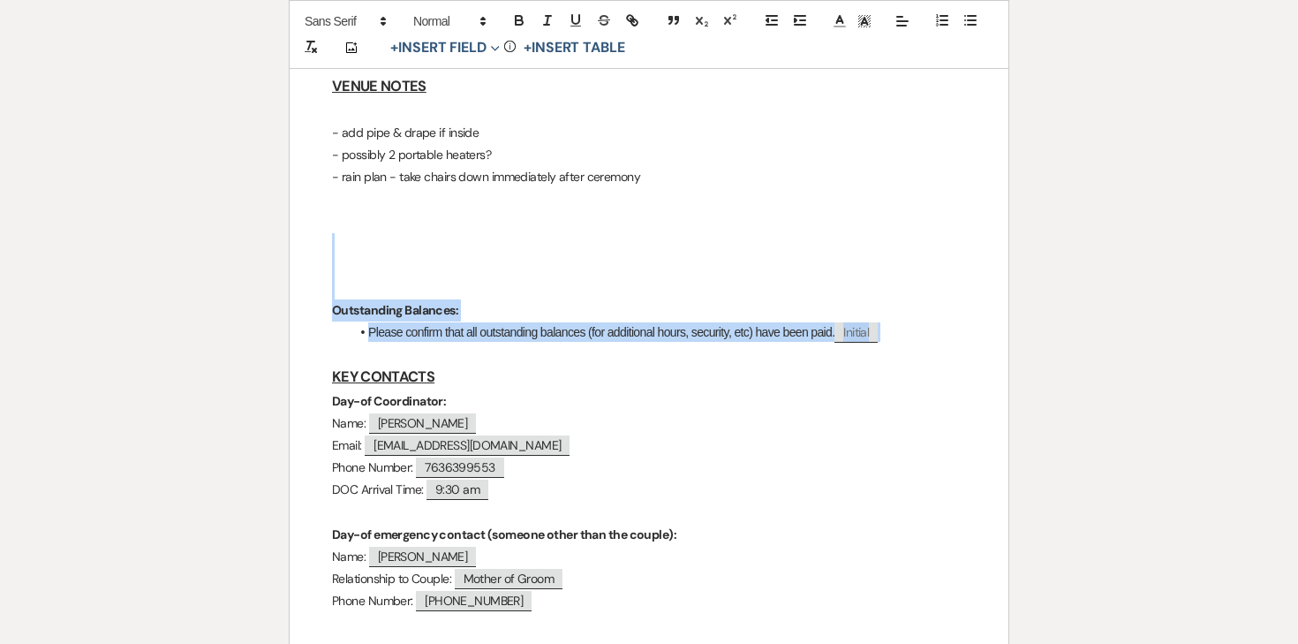
drag, startPoint x: 364, startPoint y: 249, endPoint x: 915, endPoint y: 326, distance: 556.4
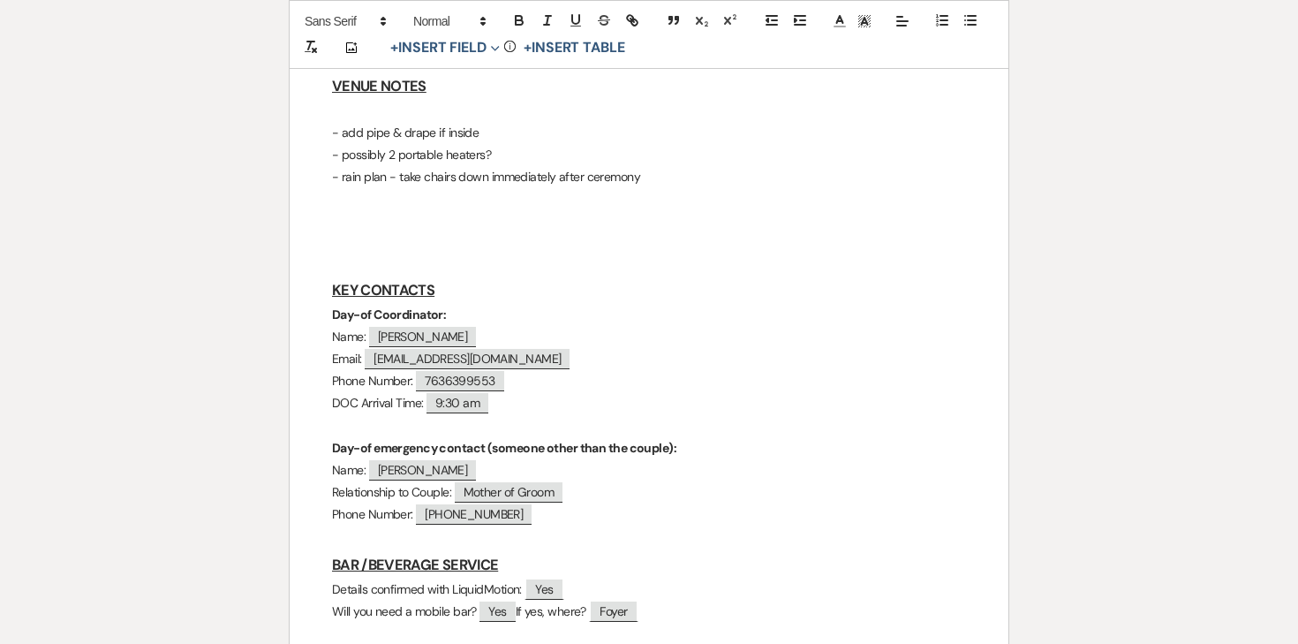
click at [682, 183] on p "- rain plan - take chairs down immediately after ceremony" at bounding box center [649, 177] width 634 height 22
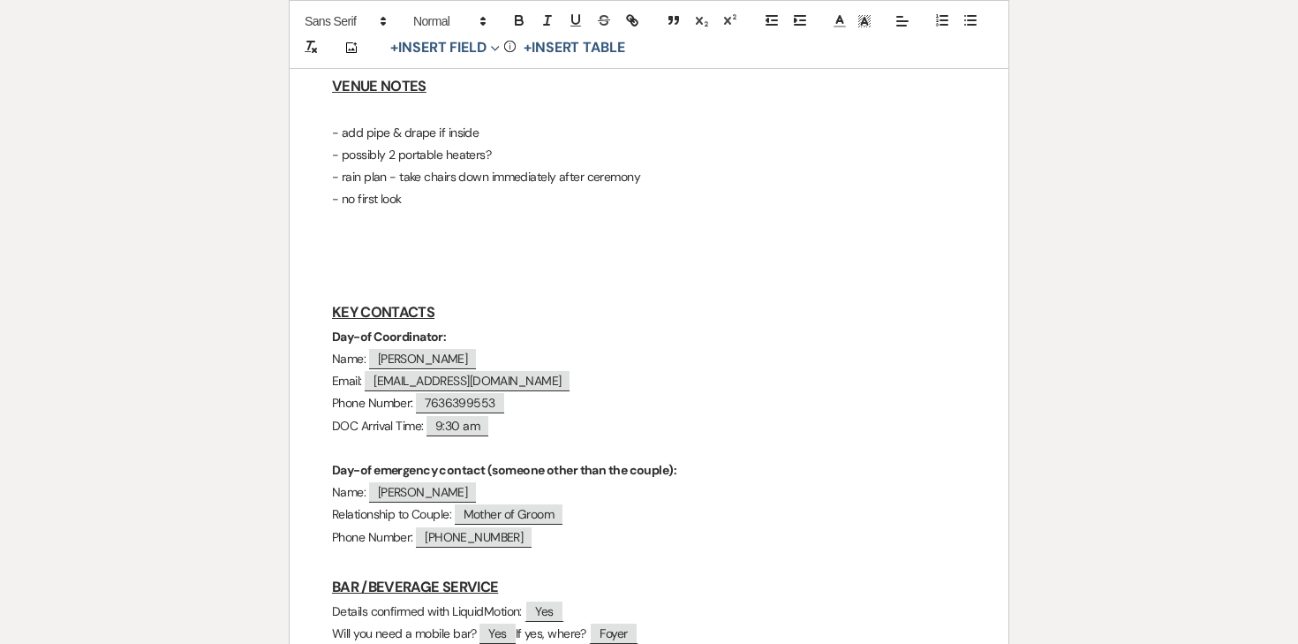
scroll to position [626, 0]
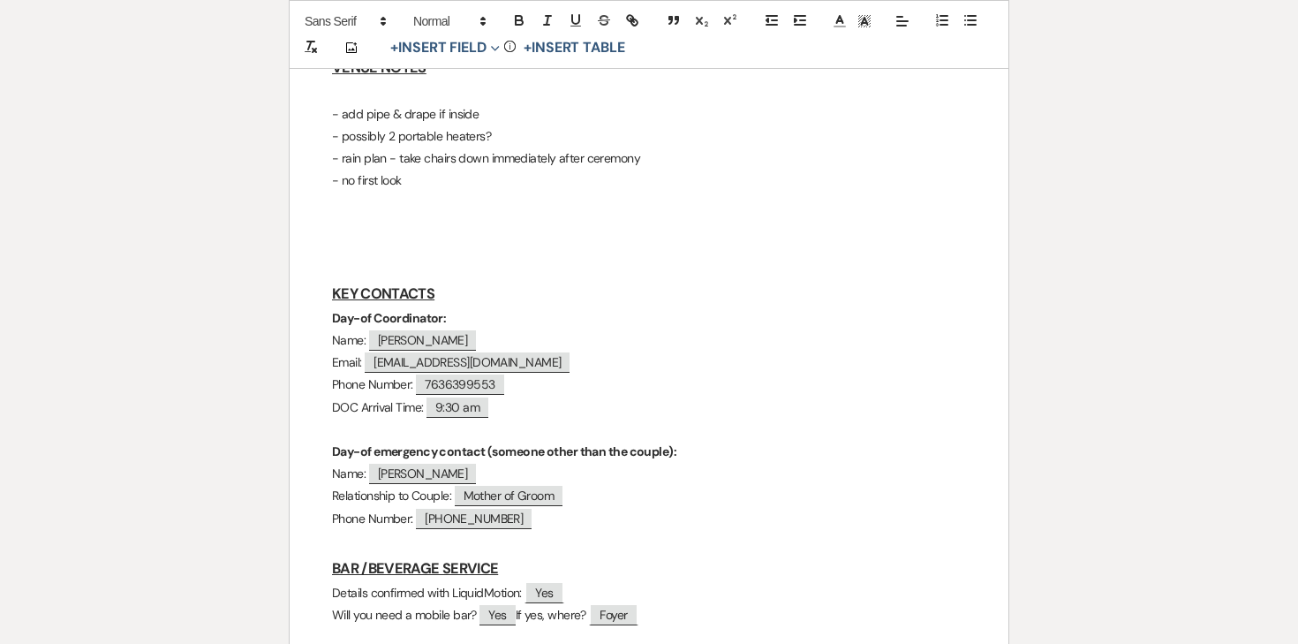
click at [367, 251] on p at bounding box center [649, 248] width 634 height 22
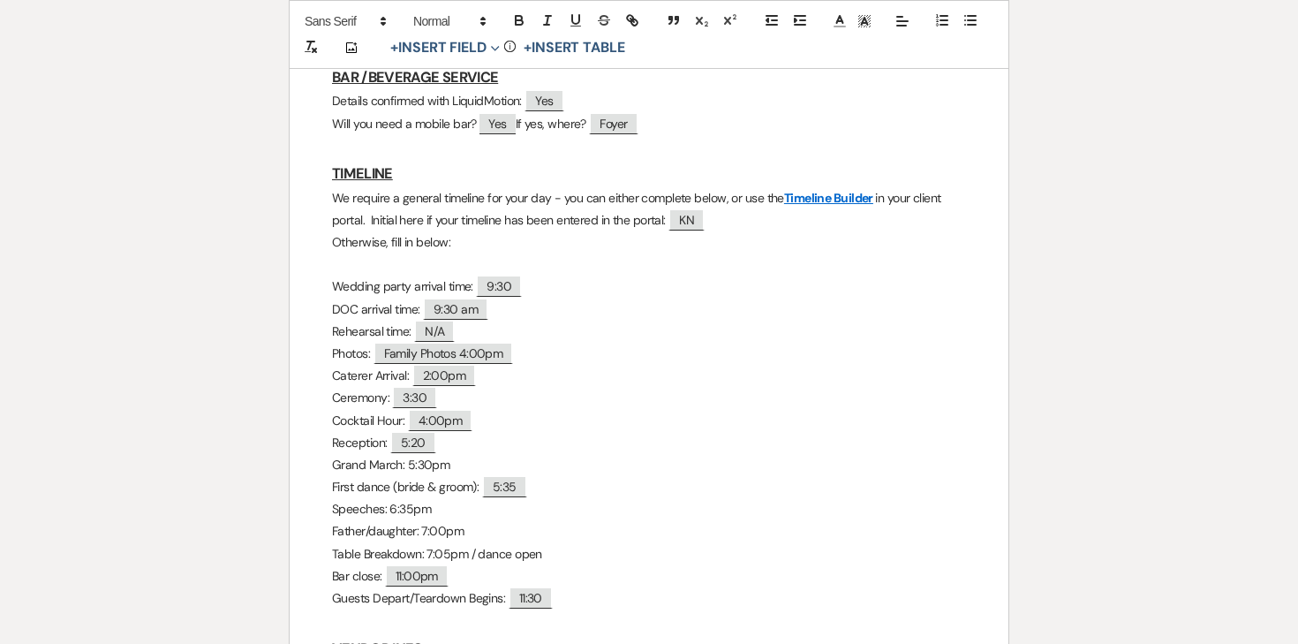
scroll to position [1069, 0]
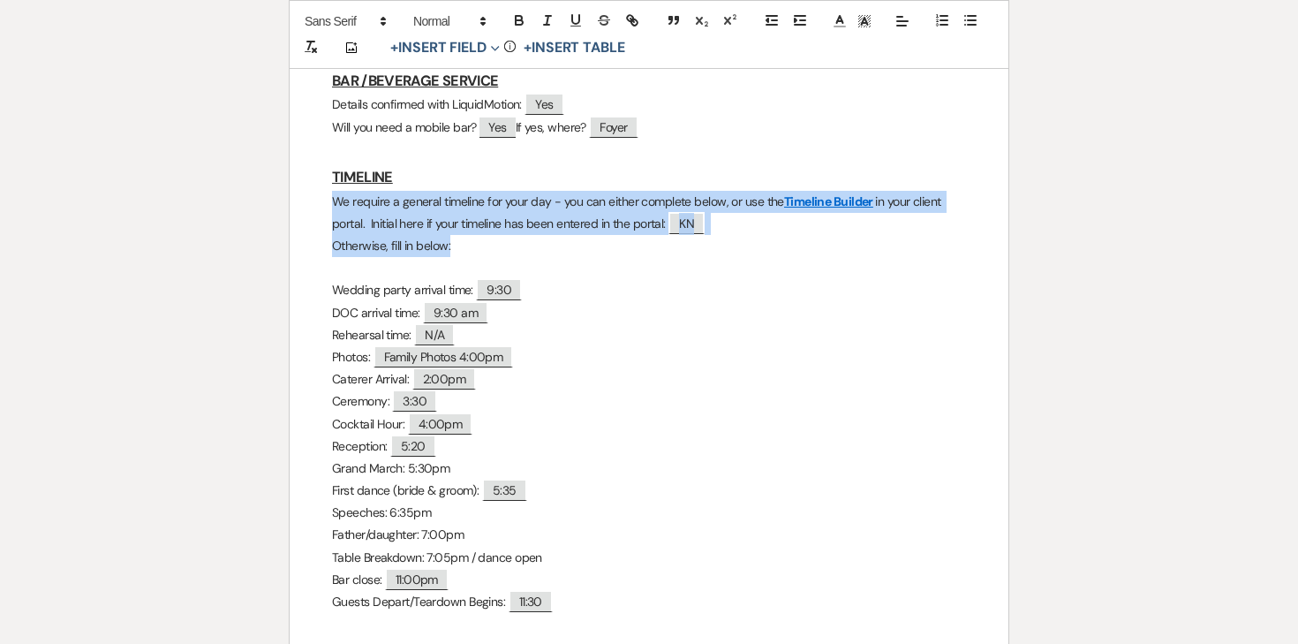
drag, startPoint x: 502, startPoint y: 246, endPoint x: 282, endPoint y: 209, distance: 223.9
click at [282, 209] on div "Printer Print Add Photo + Insert Field Expand Standard Field Smart Field Signat…" at bounding box center [649, 179] width 1272 height 2152
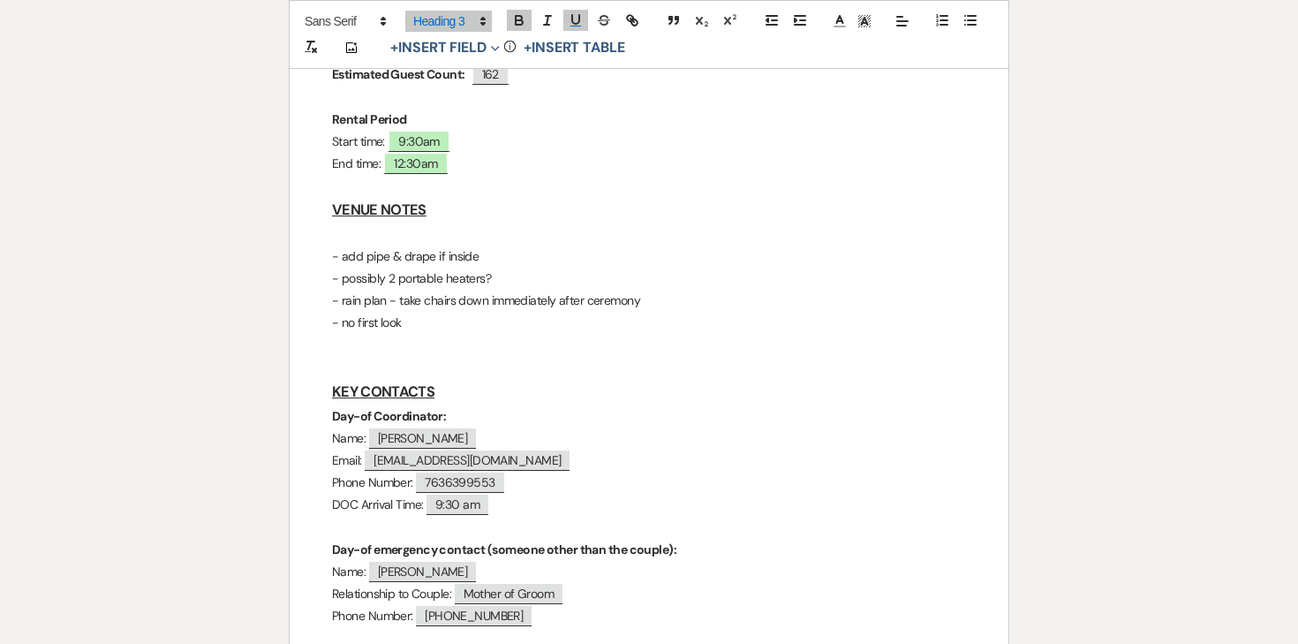
scroll to position [479, 0]
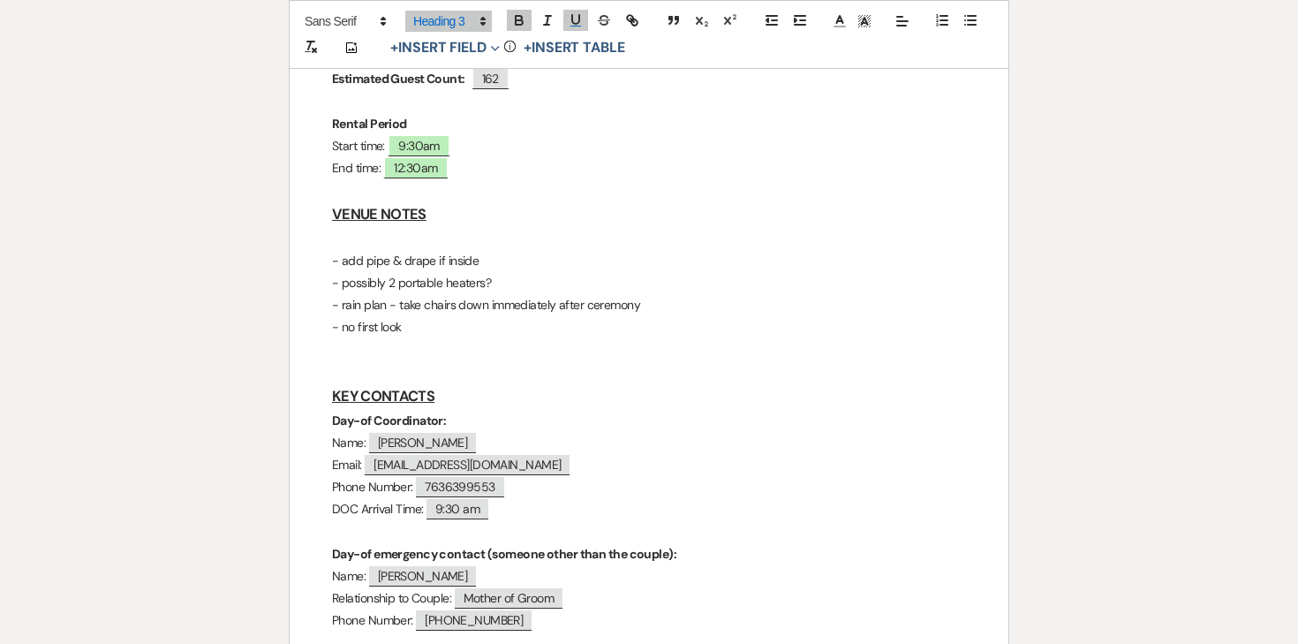
click at [459, 319] on p "- no first look" at bounding box center [649, 327] width 634 height 22
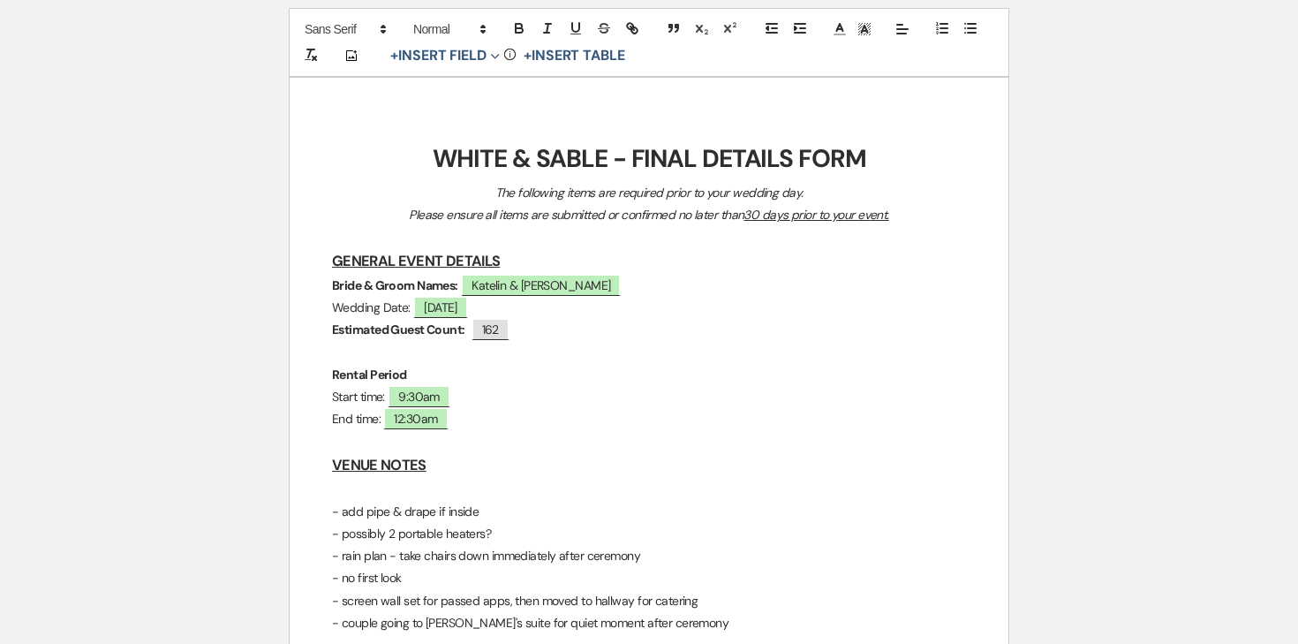
scroll to position [422, 0]
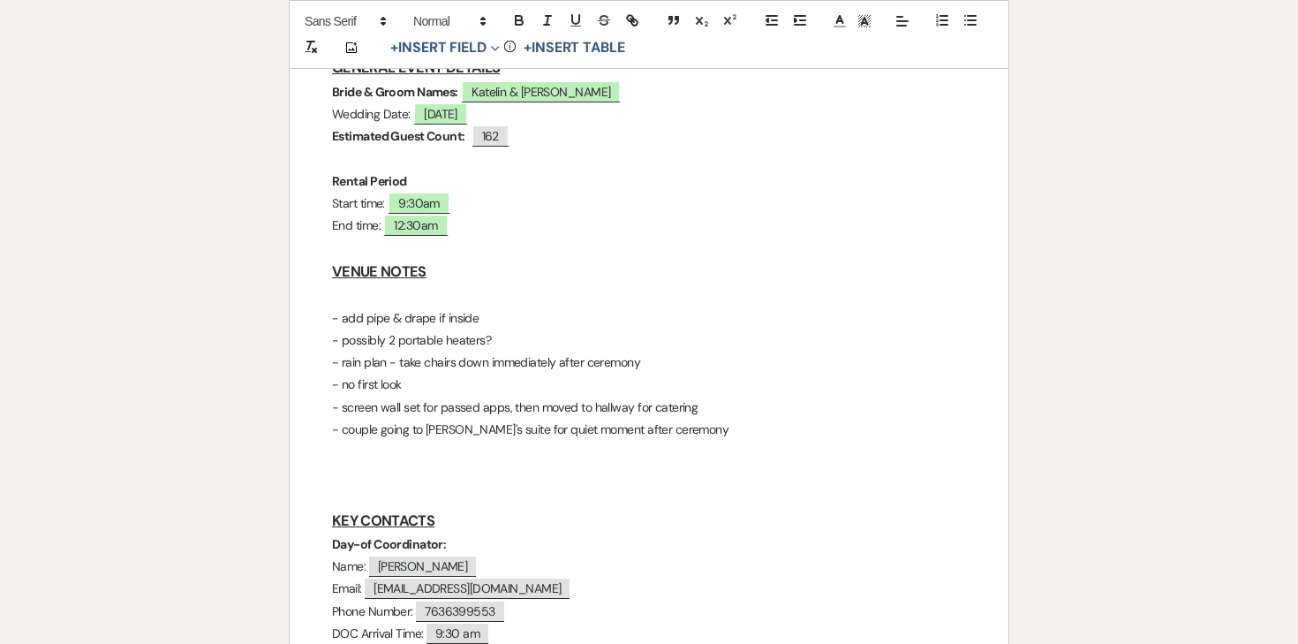
drag, startPoint x: 474, startPoint y: 398, endPoint x: 522, endPoint y: 398, distance: 47.7
click at [474, 398] on p "- screen wall set for passed apps, then moved to hallway for catering" at bounding box center [649, 407] width 634 height 22
click at [695, 433] on p "- couple going to [PERSON_NAME]'s suite for quiet moment after ceremony" at bounding box center [649, 430] width 634 height 22
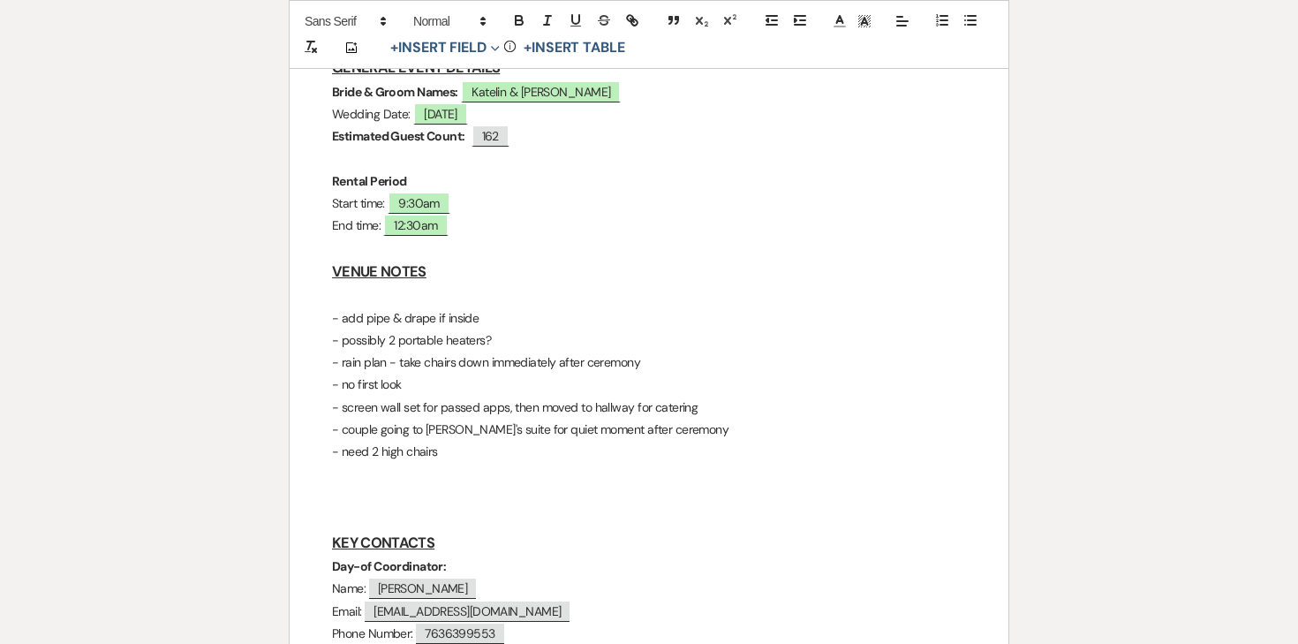
click at [839, 408] on p "- screen wall set for passed apps, then moved to hallway for catering" at bounding box center [649, 407] width 634 height 22
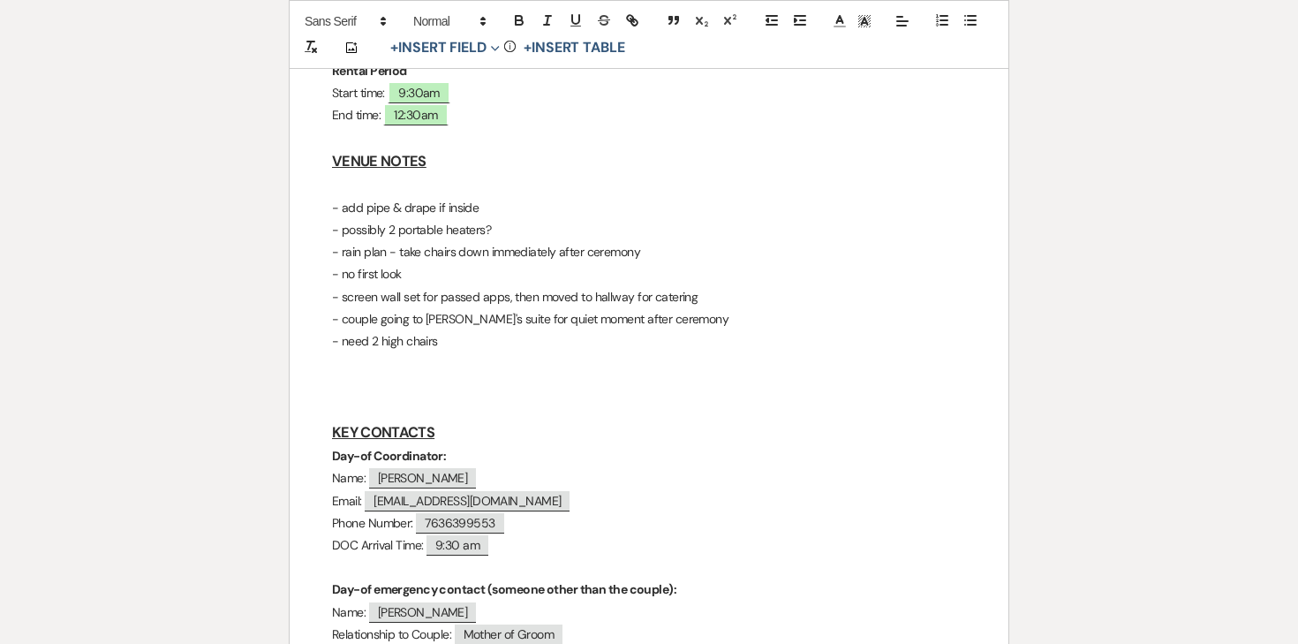
scroll to position [540, 0]
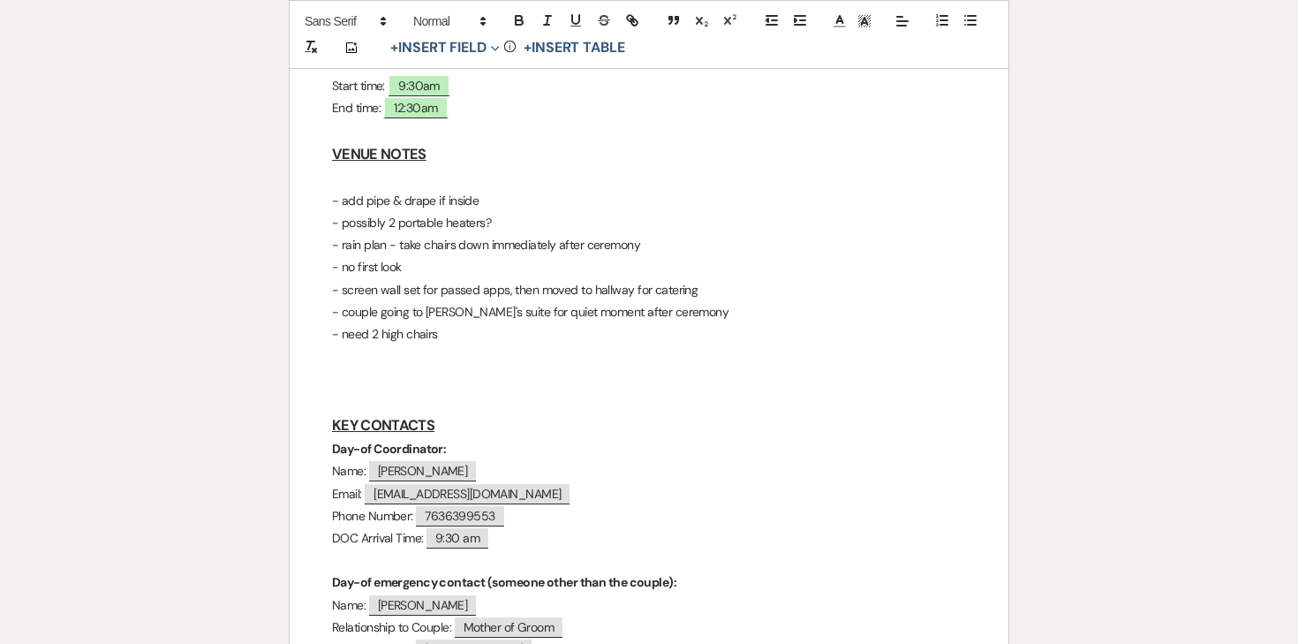
click at [541, 372] on p at bounding box center [649, 378] width 634 height 22
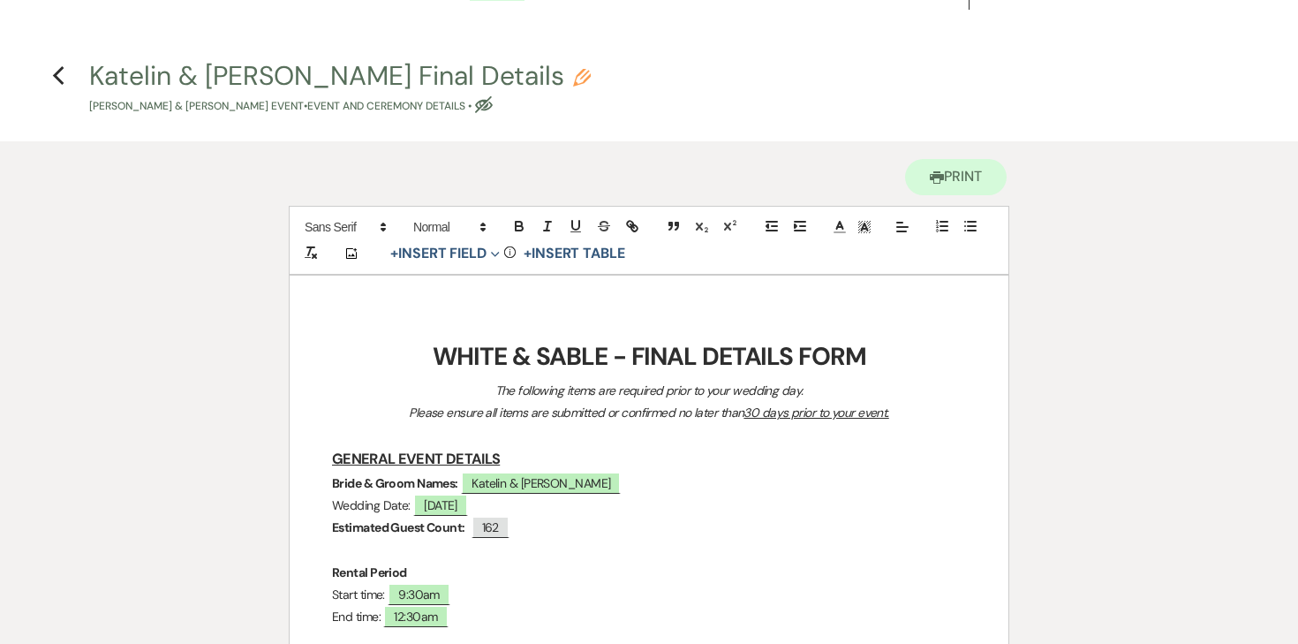
scroll to position [43, 0]
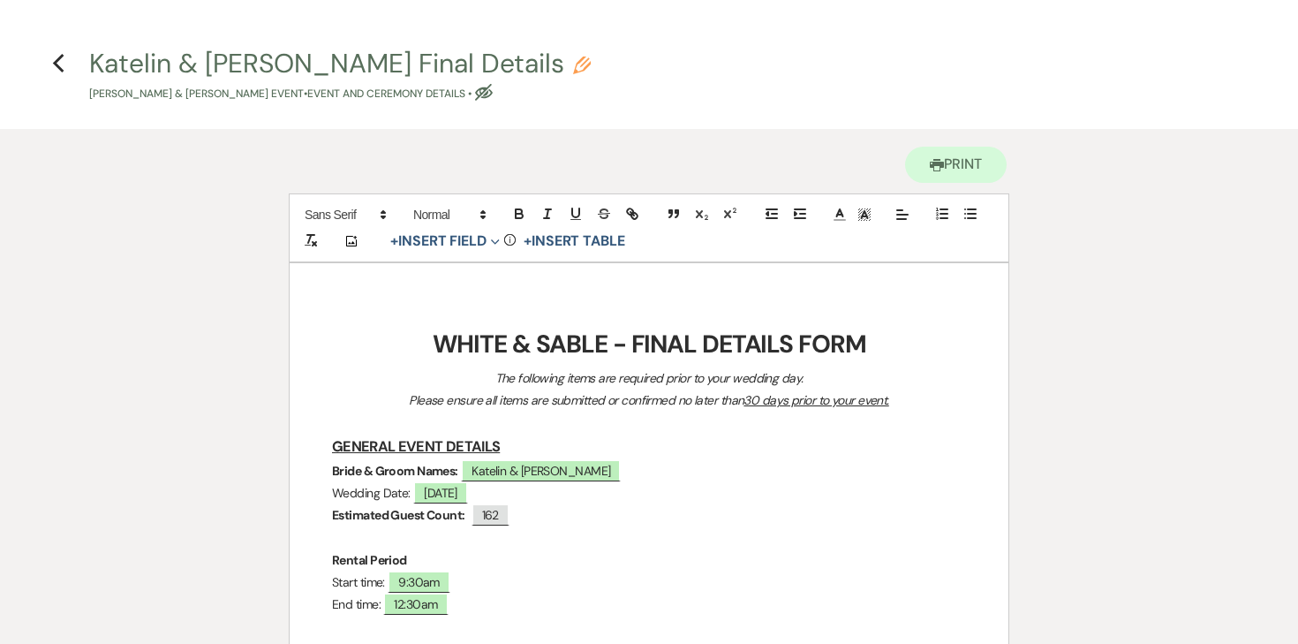
click at [61, 57] on use "button" at bounding box center [57, 63] width 11 height 19
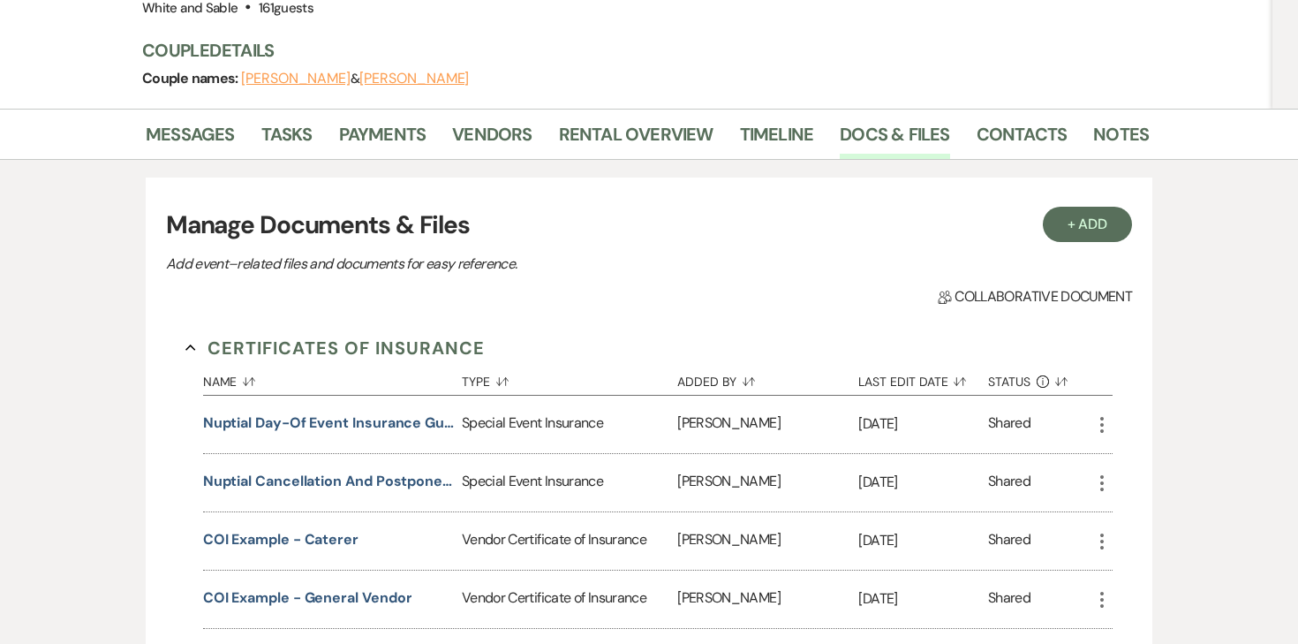
scroll to position [208, 0]
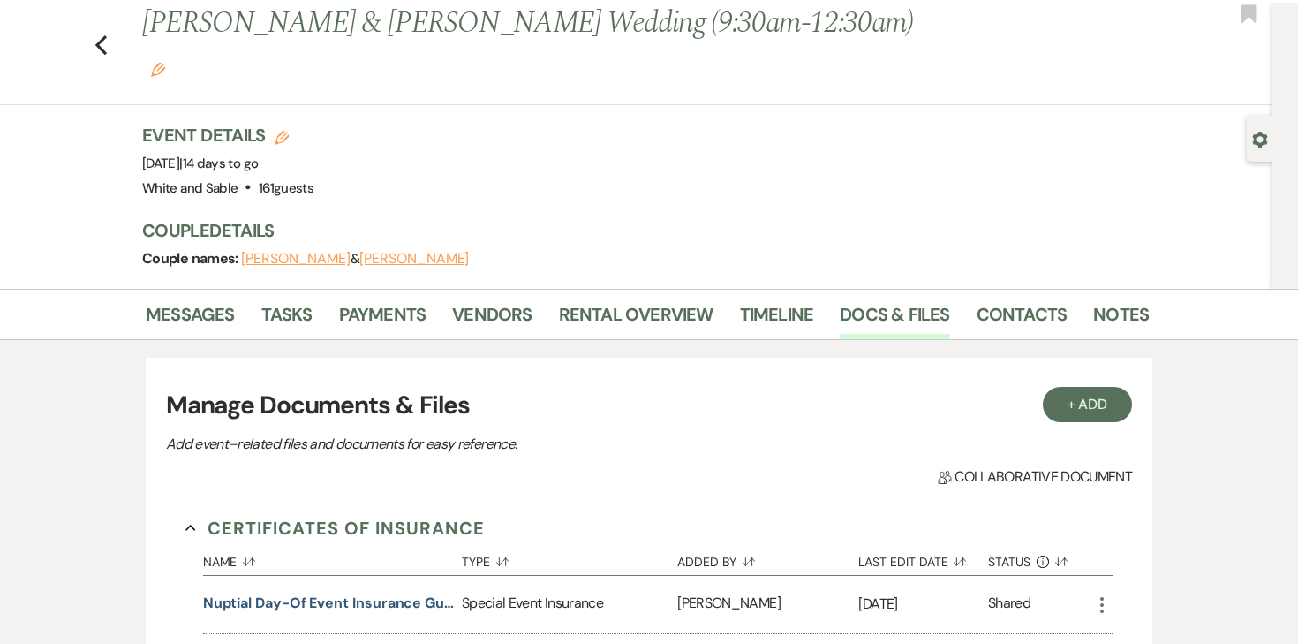
scroll to position [0, 0]
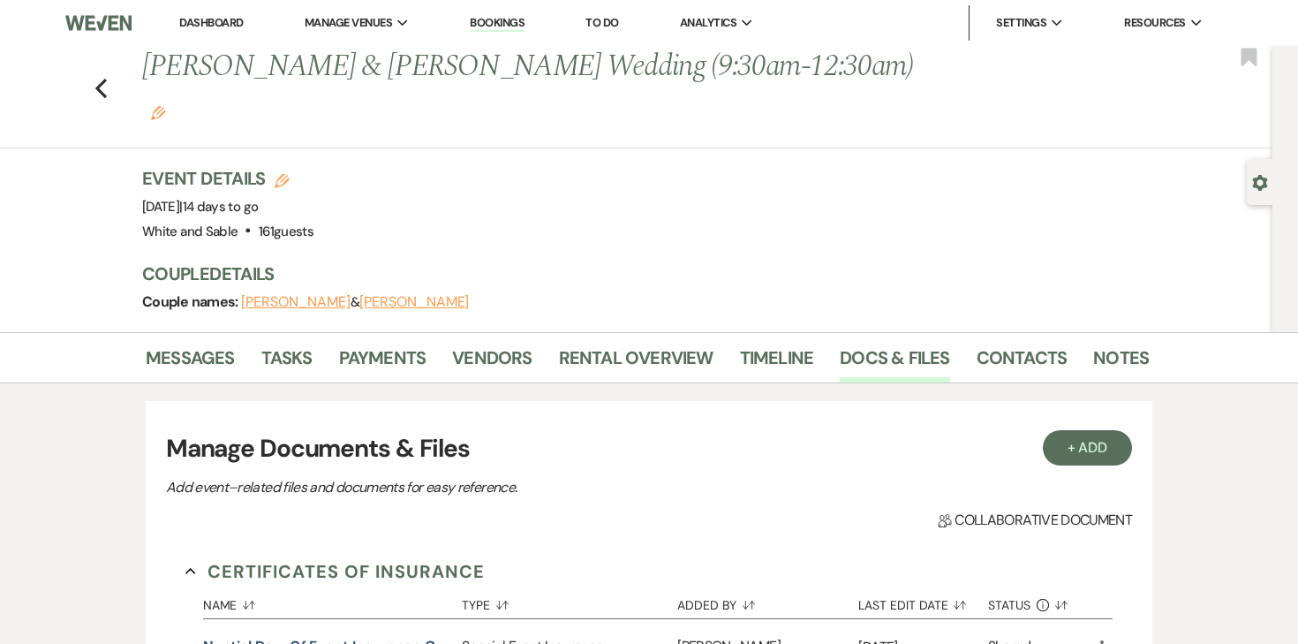
click at [457, 172] on div "Event Details Edit Event Date: [DATE] | 14 days to go Venue: [GEOGRAPHIC_DATA] …" at bounding box center [636, 205] width 989 height 78
click at [469, 170] on div "Event Details Edit Event Date: [DATE] | 14 days to go Venue: [GEOGRAPHIC_DATA] …" at bounding box center [636, 205] width 989 height 78
click at [158, 107] on div "Previous [PERSON_NAME] & [PERSON_NAME] Wedding (9:30am-12:30am) Edit Bookmark G…" at bounding box center [636, 189] width 1272 height 286
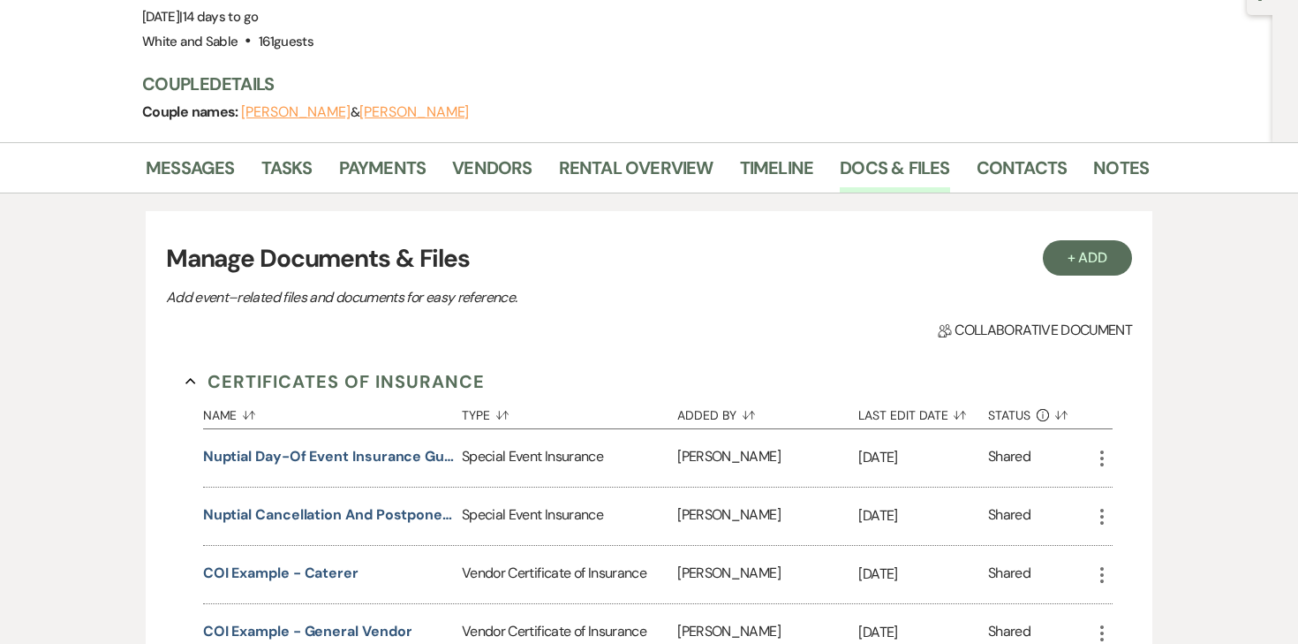
scroll to position [193, 0]
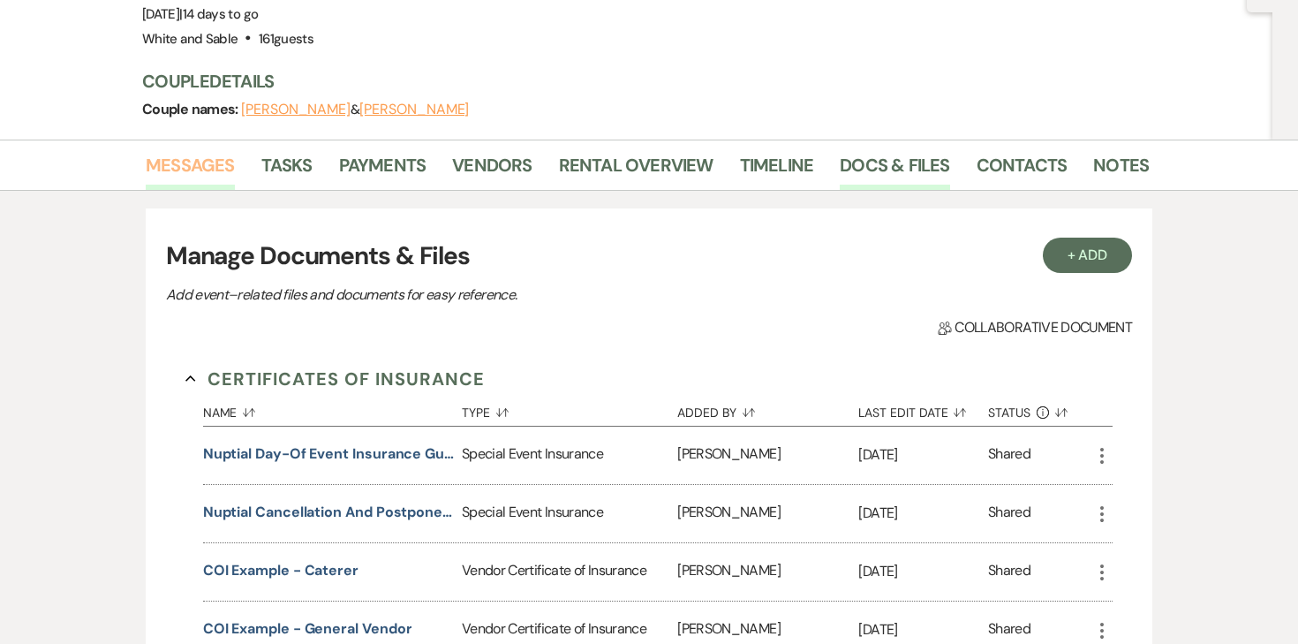
click at [195, 151] on link "Messages" at bounding box center [190, 170] width 89 height 39
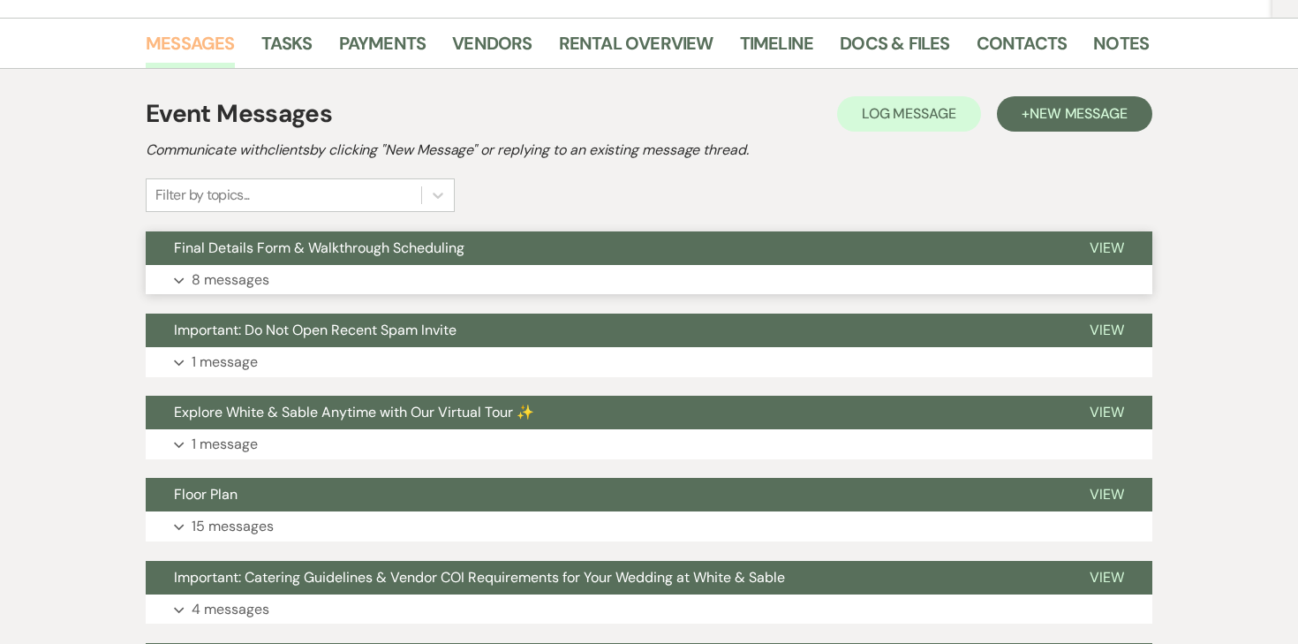
scroll to position [313, 0]
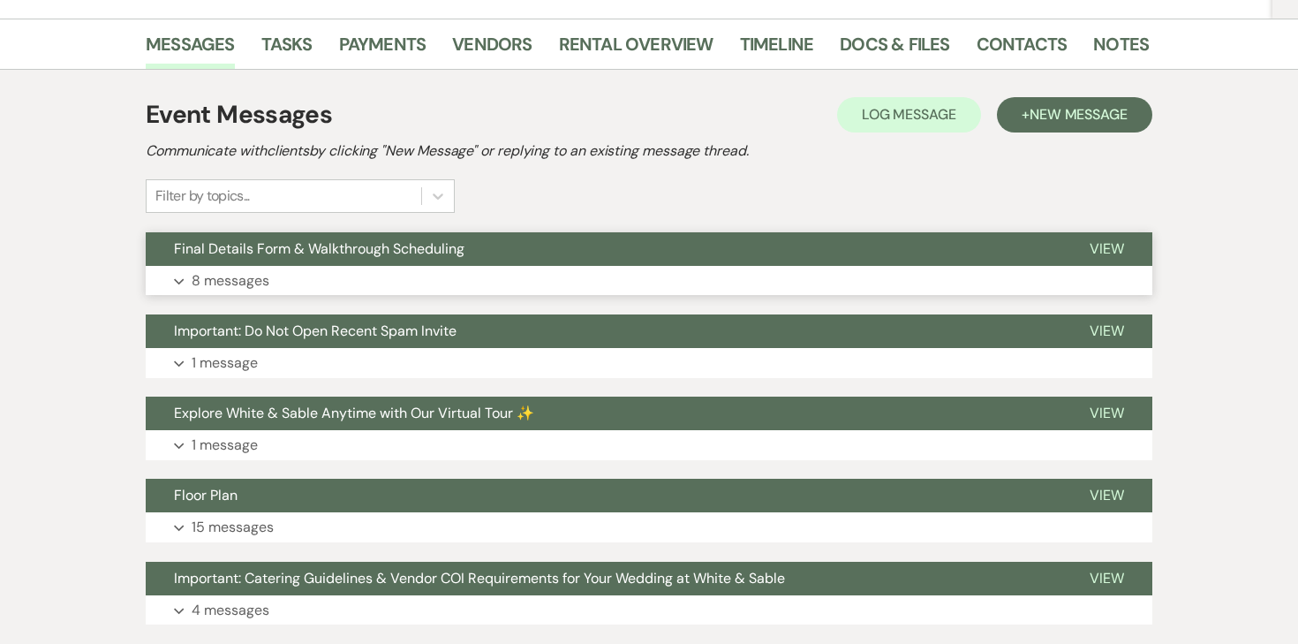
click at [255, 269] on p "8 messages" at bounding box center [231, 280] width 78 height 23
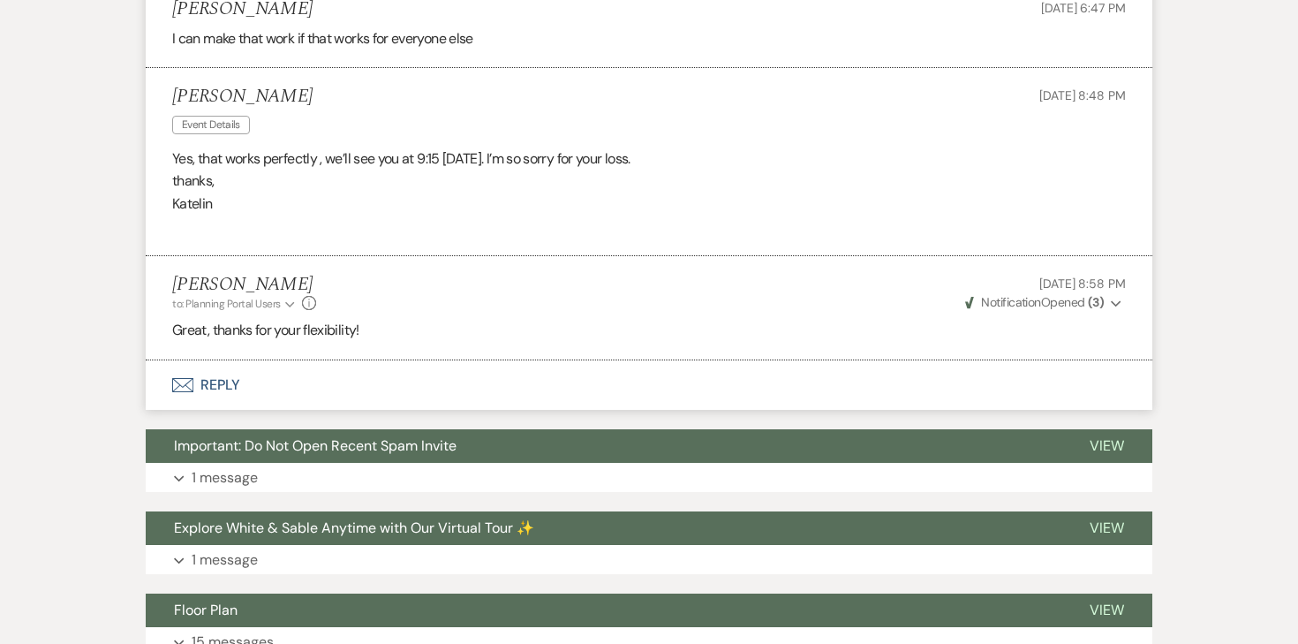
scroll to position [4177, 0]
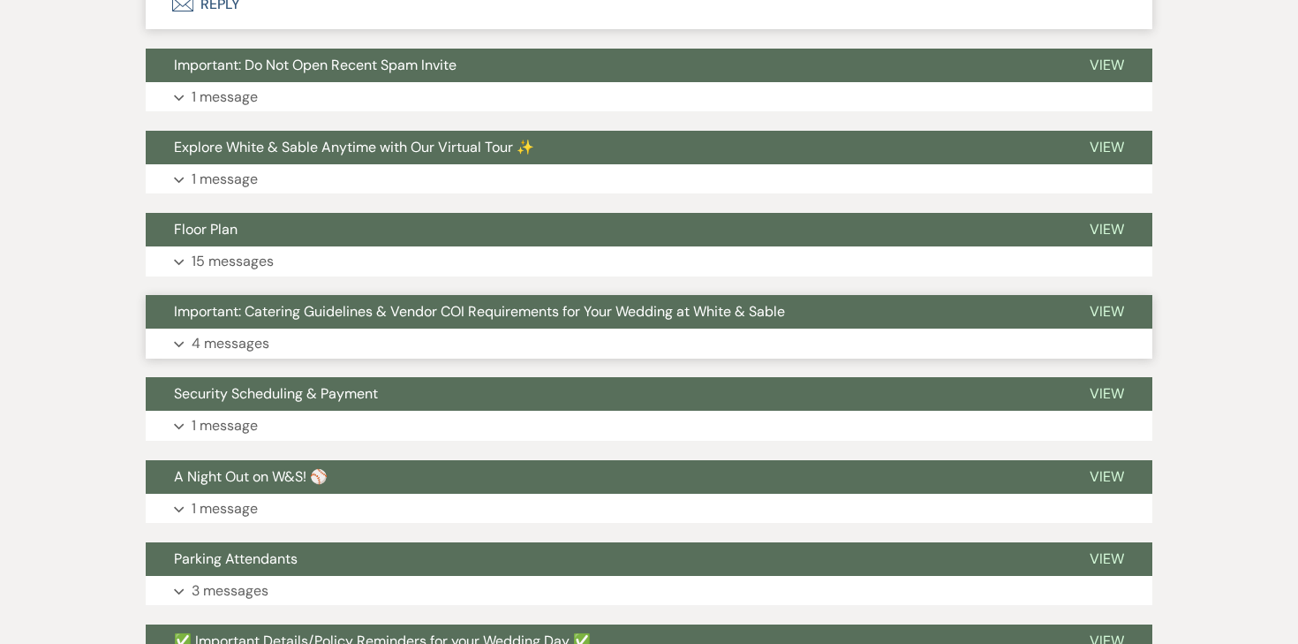
click at [246, 332] on p "4 messages" at bounding box center [231, 343] width 78 height 23
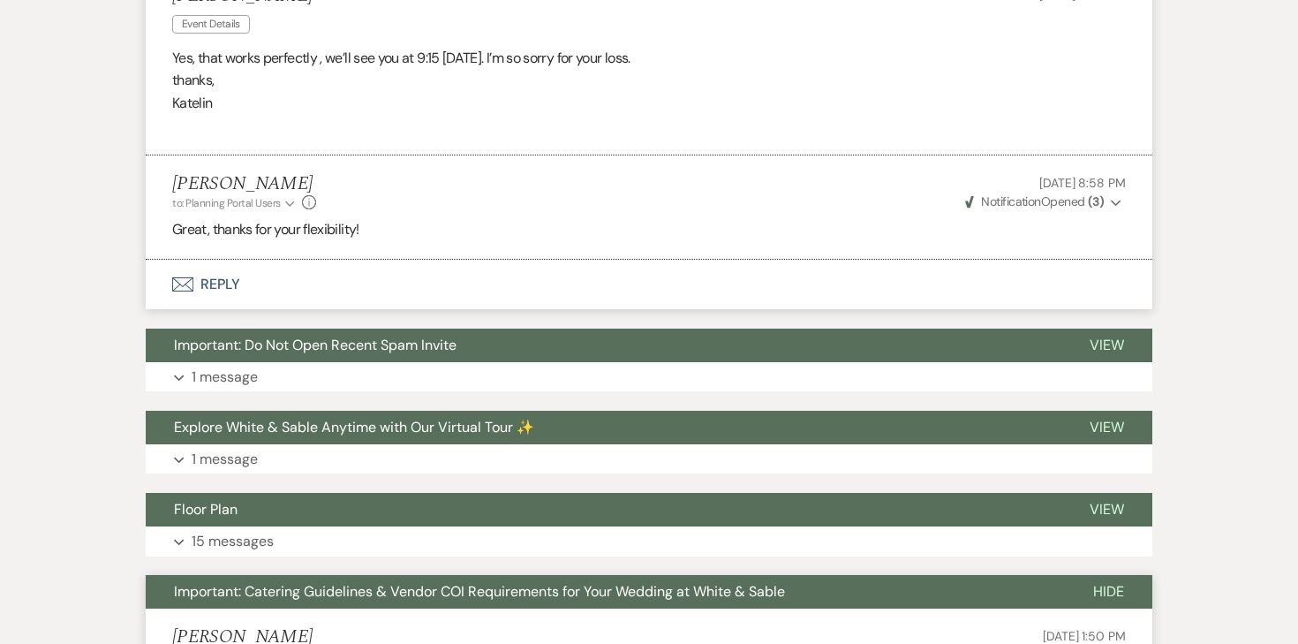
scroll to position [3895, 0]
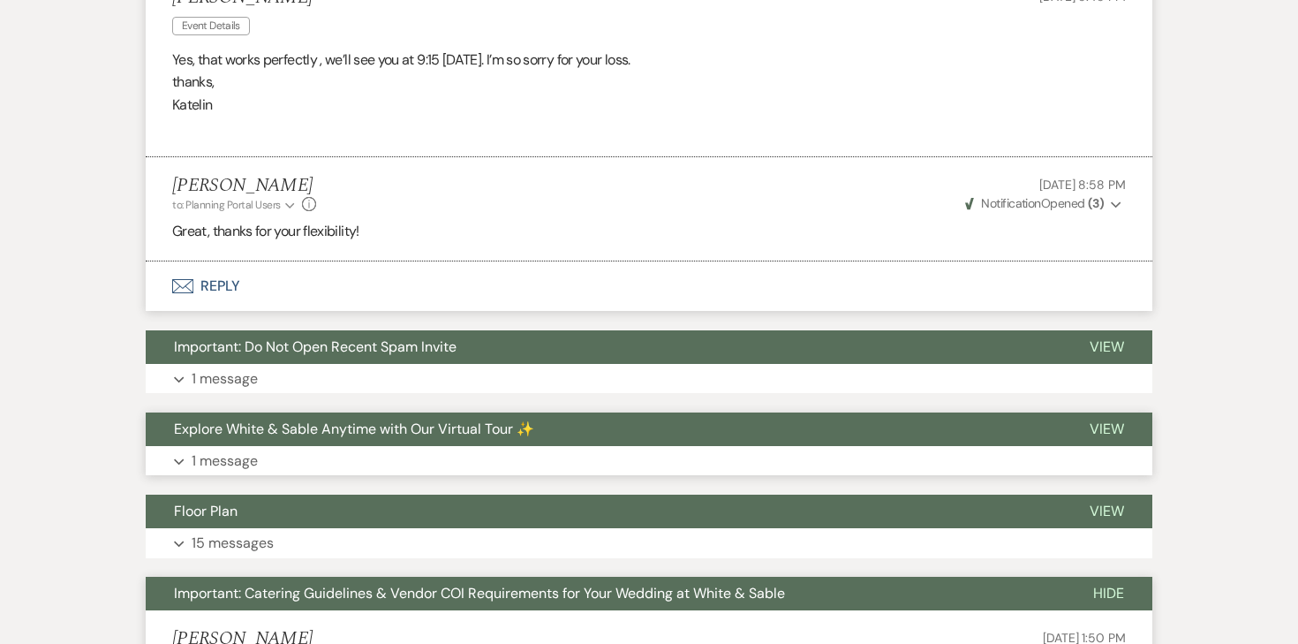
click at [255, 449] on p "1 message" at bounding box center [225, 460] width 66 height 23
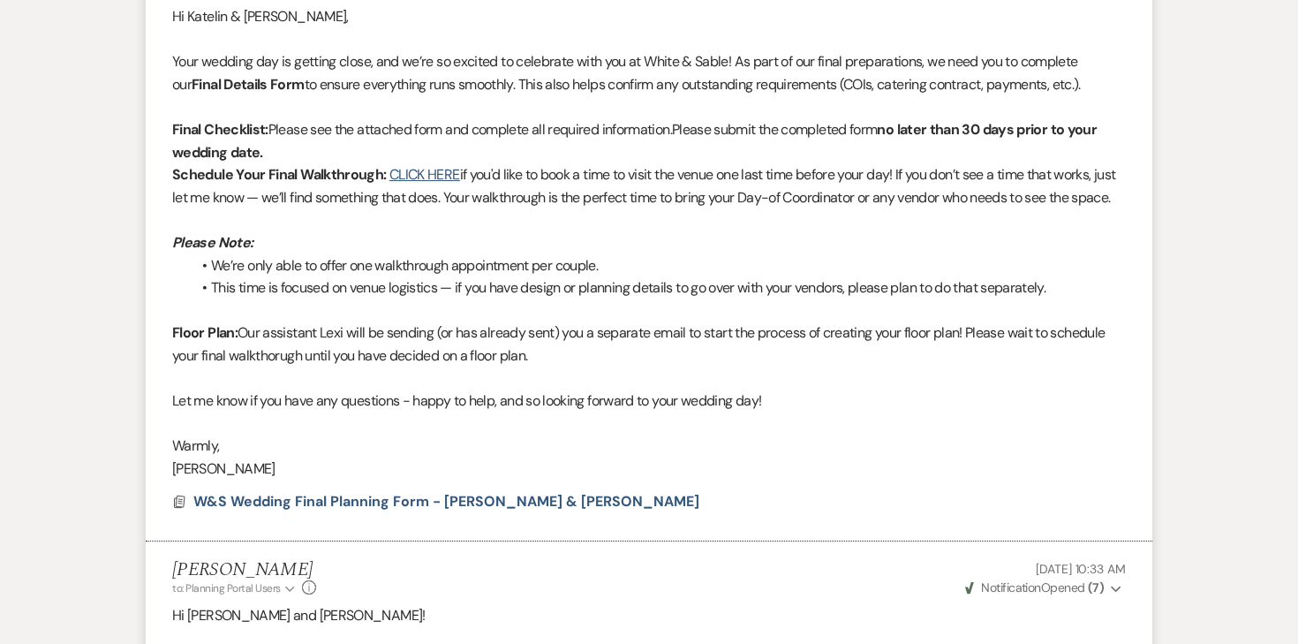
scroll to position [0, 0]
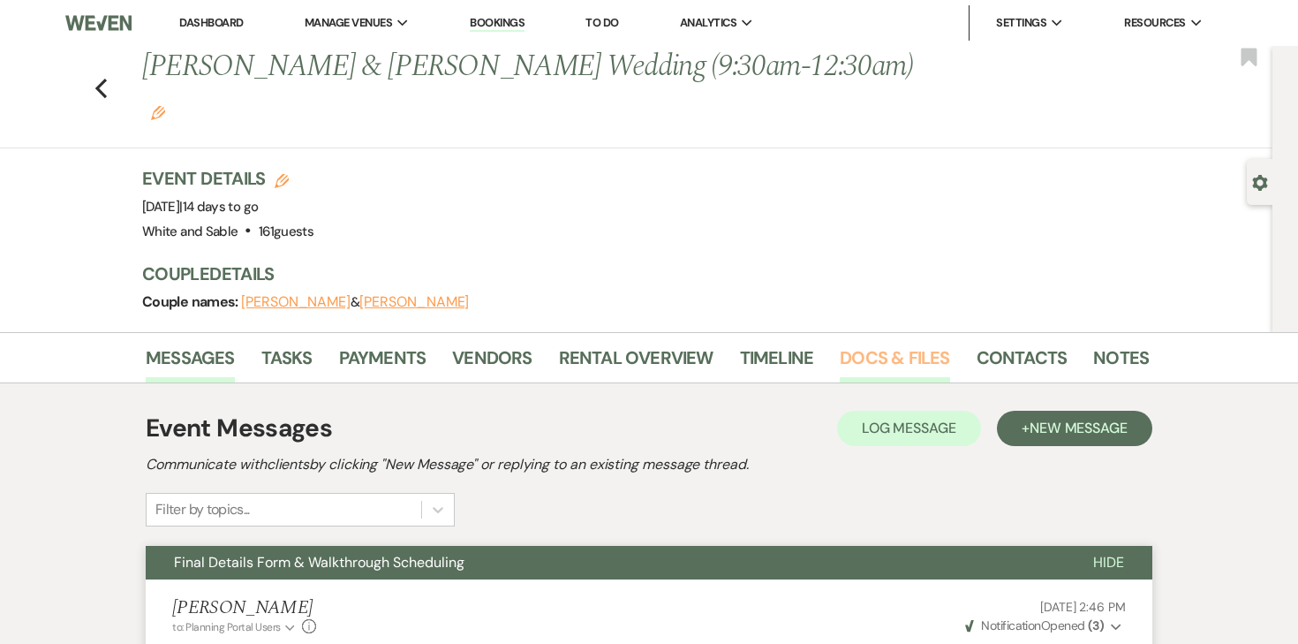
click at [863, 344] on link "Docs & Files" at bounding box center [894, 363] width 109 height 39
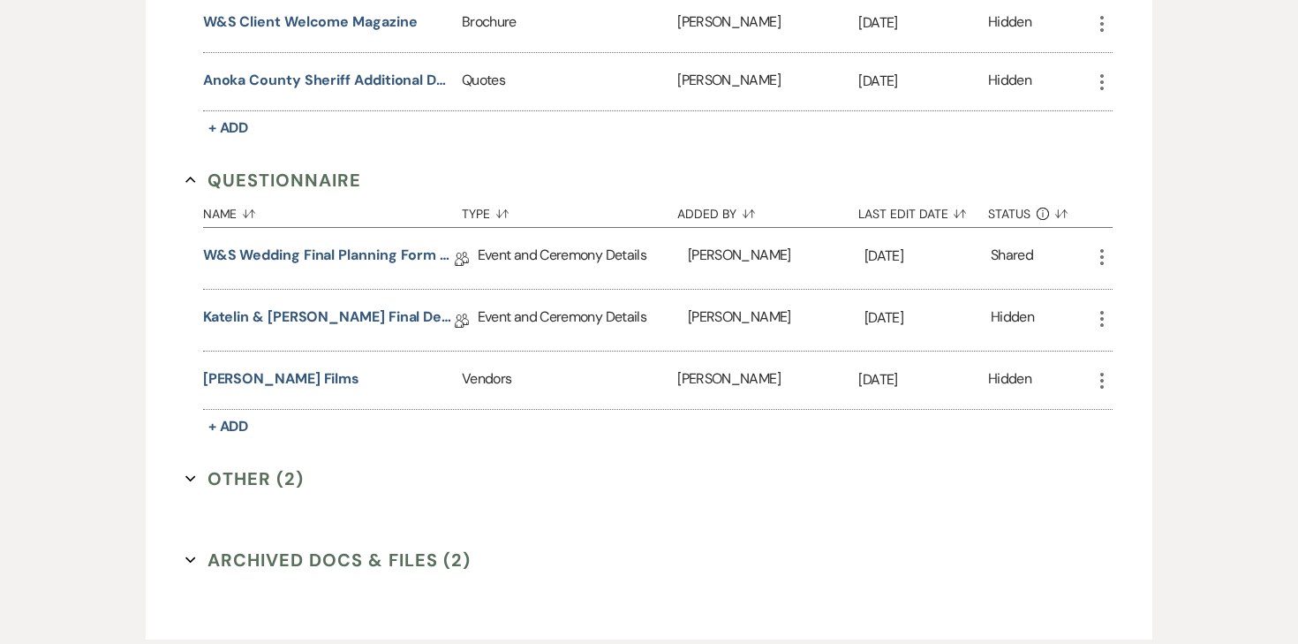
scroll to position [3039, 0]
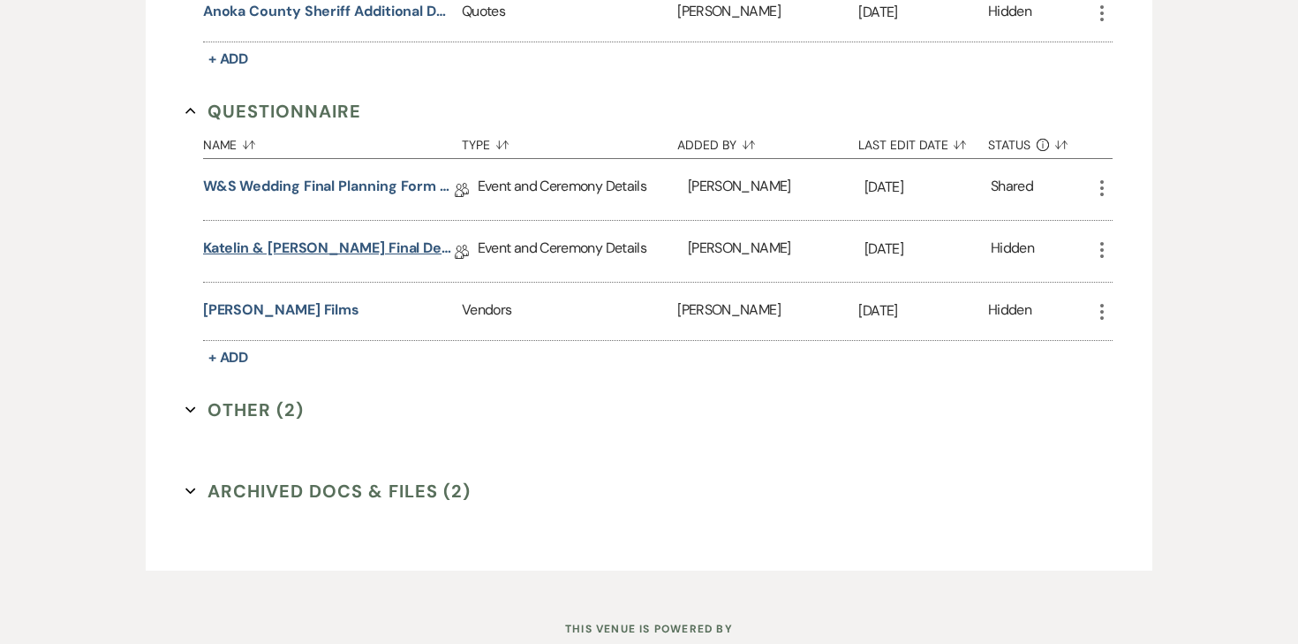
click at [330, 238] on link "Katelin & [PERSON_NAME] Final Details" at bounding box center [329, 251] width 252 height 27
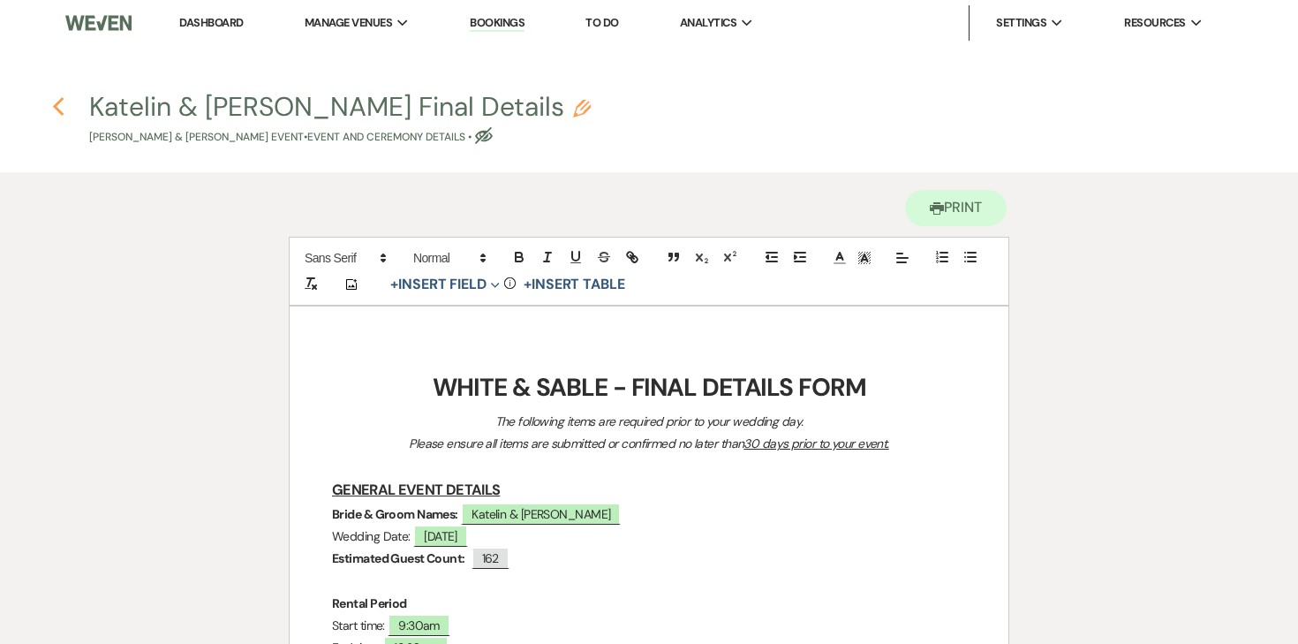
click at [61, 111] on icon "Previous" at bounding box center [58, 106] width 13 height 21
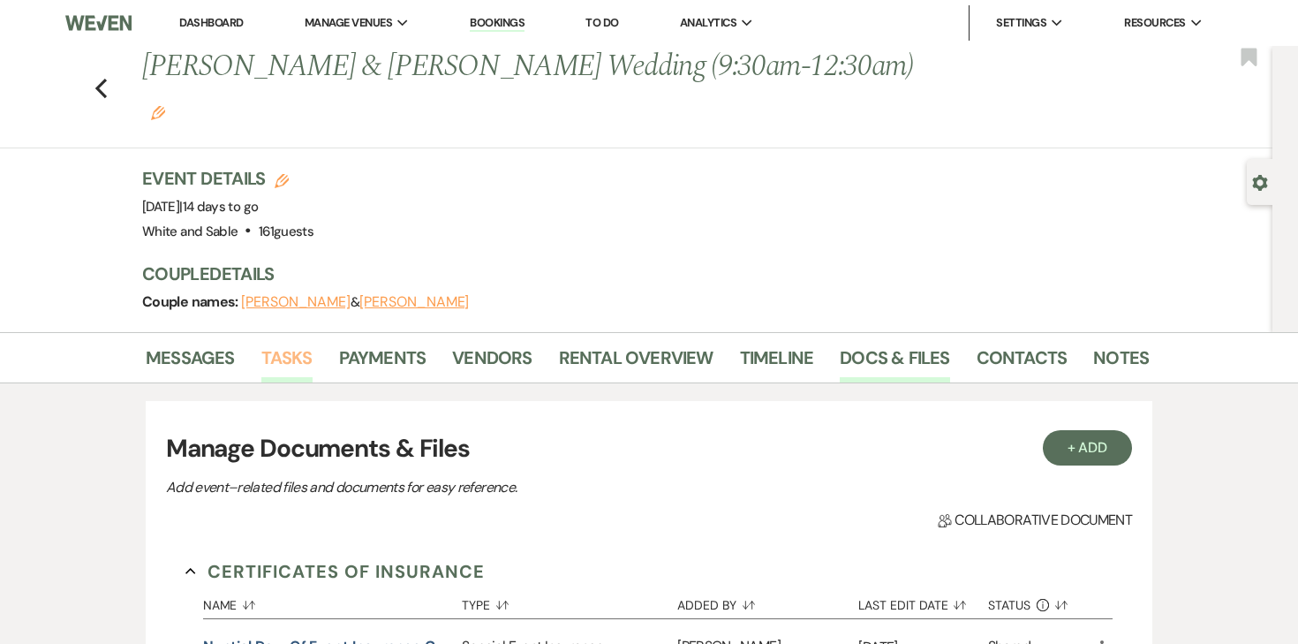
click at [288, 344] on link "Tasks" at bounding box center [286, 363] width 51 height 39
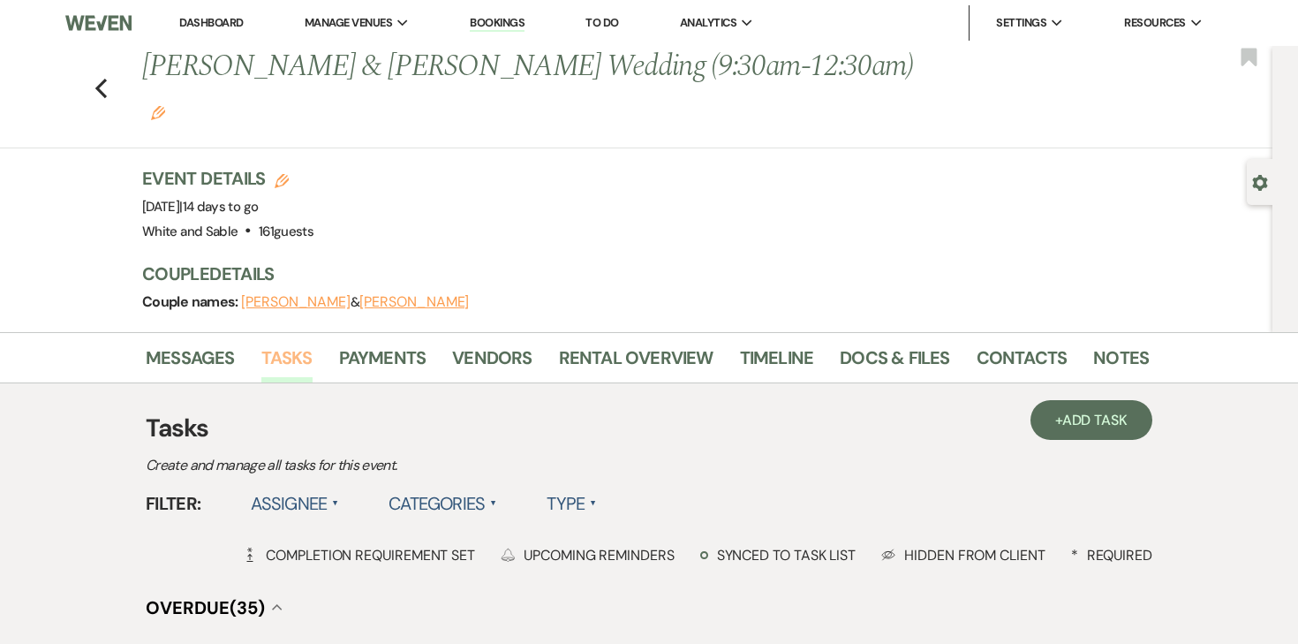
scroll to position [63, 0]
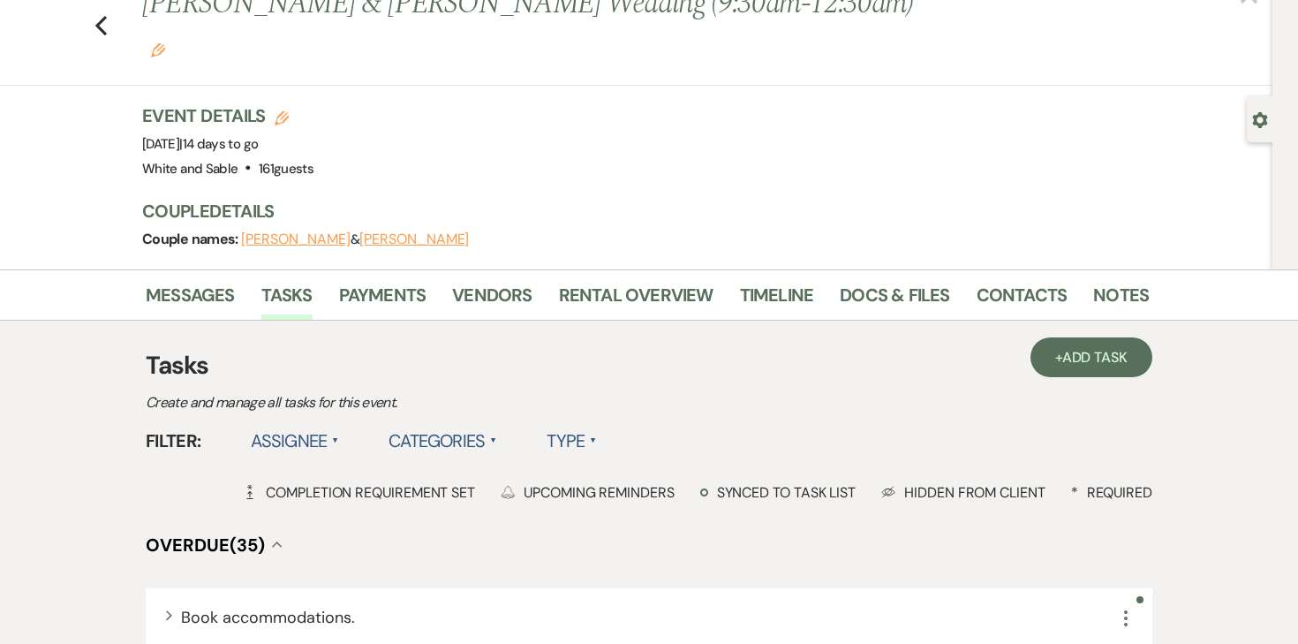
click at [304, 425] on label "Assignee ▲" at bounding box center [295, 441] width 89 height 32
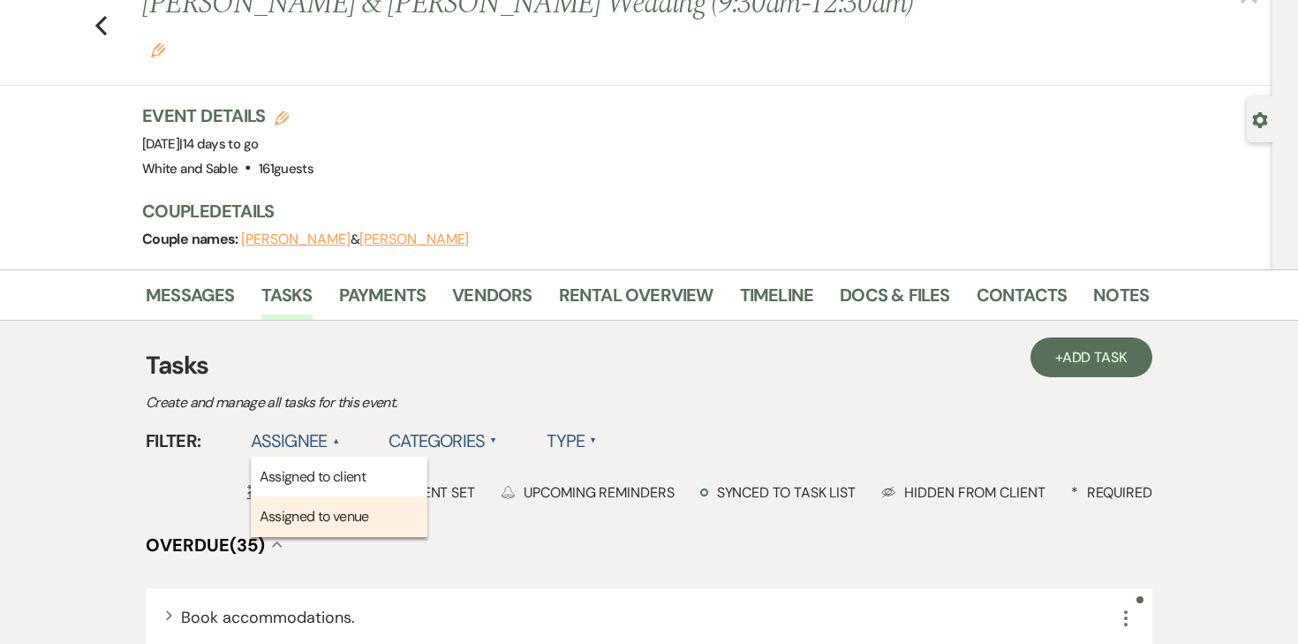
click at [306, 496] on li "Assigned to venue" at bounding box center [339, 516] width 177 height 41
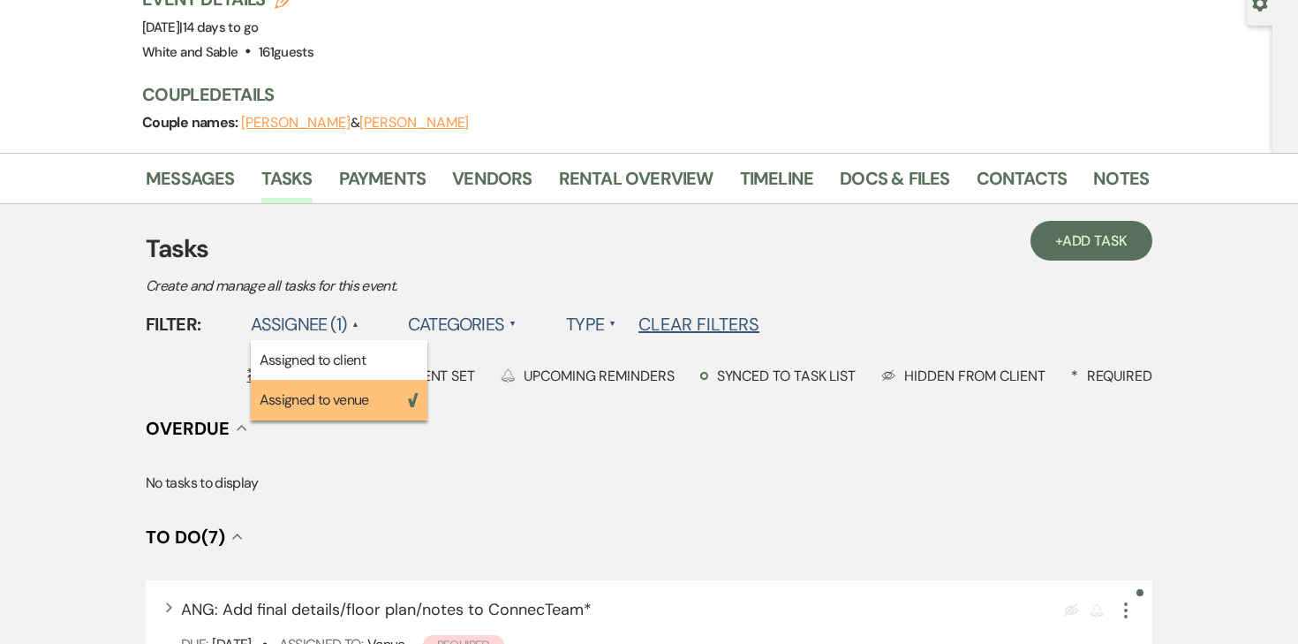
scroll to position [137, 0]
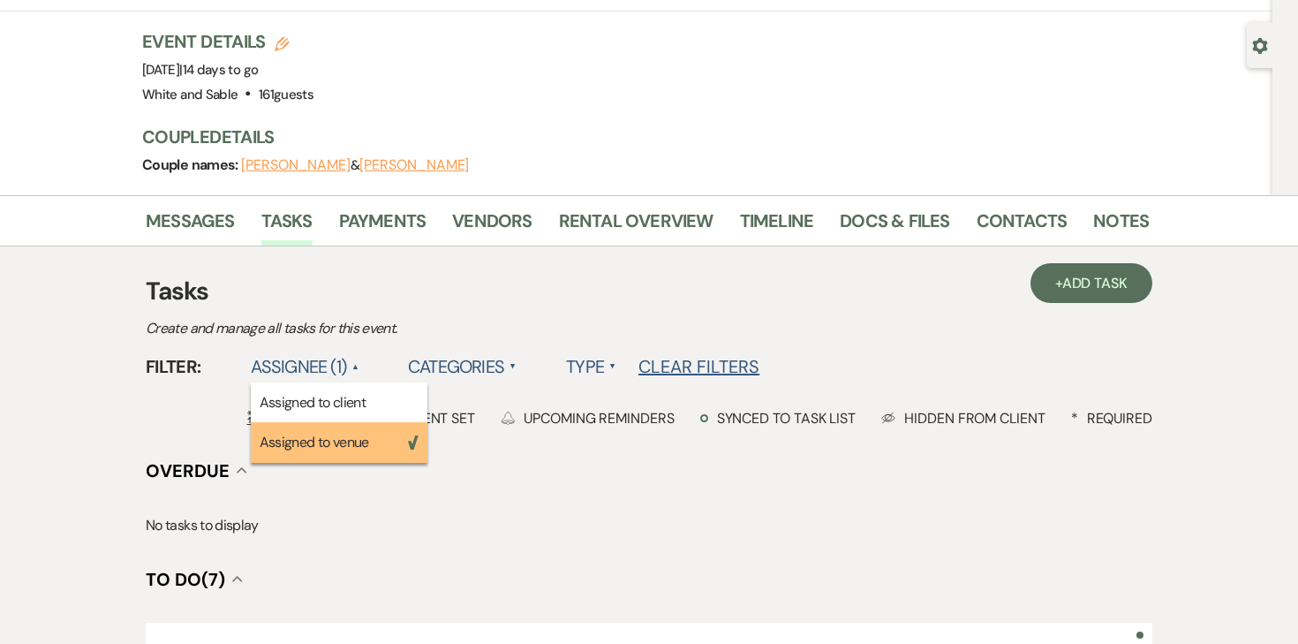
click at [697, 567] on h4 "To Do (7) Collapse" at bounding box center [649, 579] width 1007 height 25
